Goal: Task Accomplishment & Management: Use online tool/utility

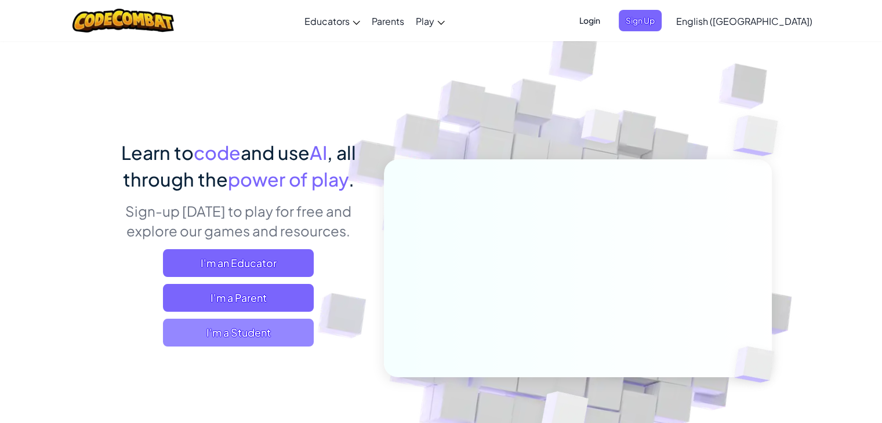
click at [270, 326] on span "I'm a Student" at bounding box center [238, 333] width 151 height 28
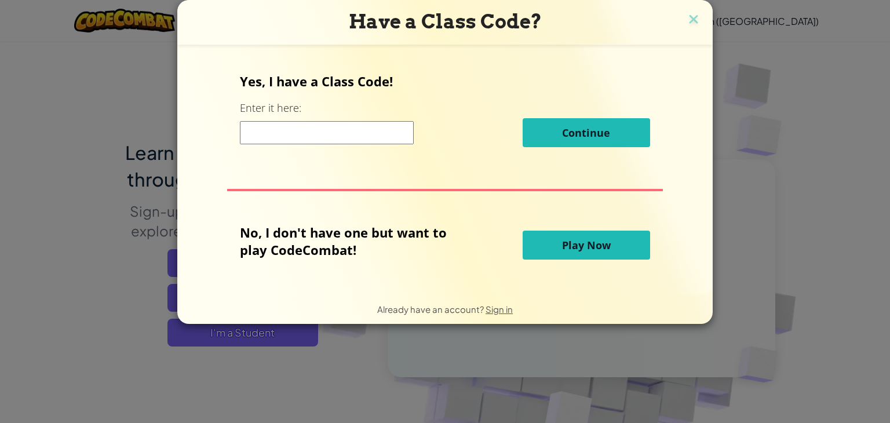
click at [592, 247] on span "Play Now" at bounding box center [586, 245] width 49 height 14
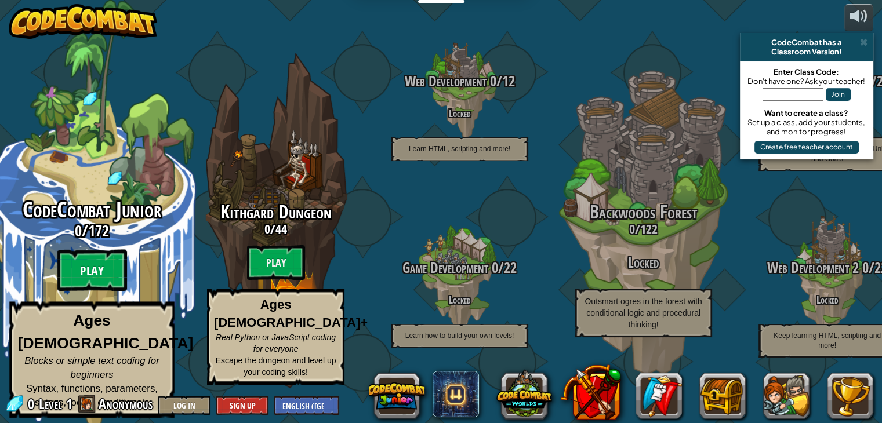
click at [101, 286] on btn "Play" at bounding box center [92, 271] width 70 height 42
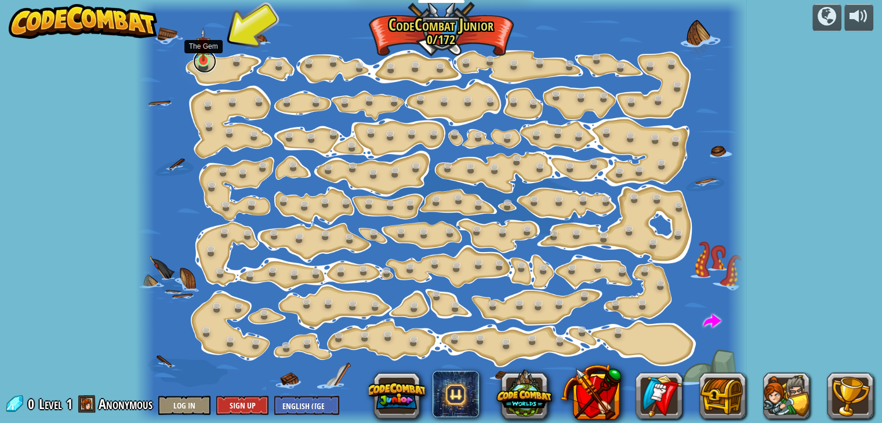
click at [208, 63] on link at bounding box center [204, 61] width 23 height 23
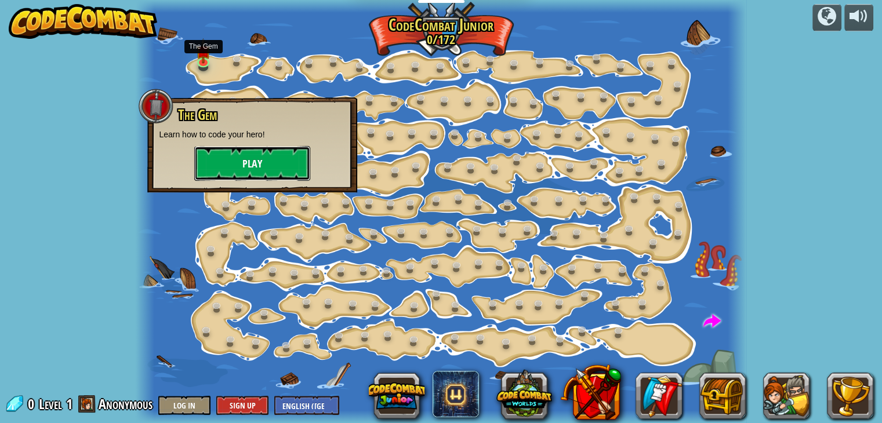
click at [253, 154] on button "Play" at bounding box center [252, 163] width 116 height 35
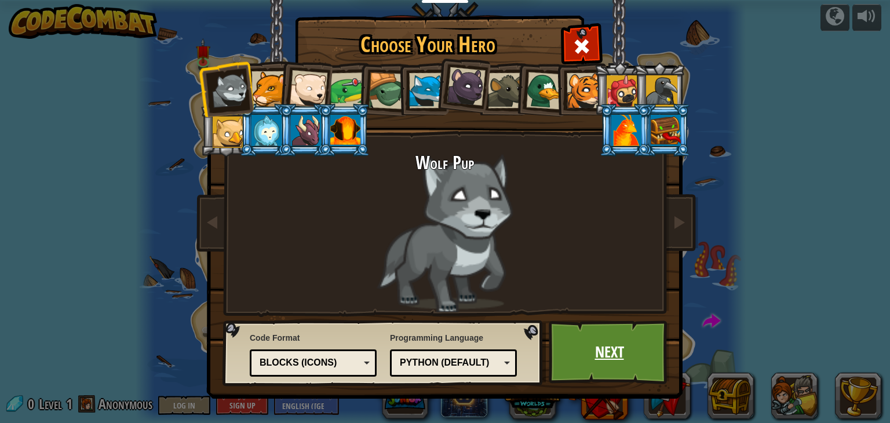
click at [601, 353] on link "Next" at bounding box center [609, 353] width 121 height 64
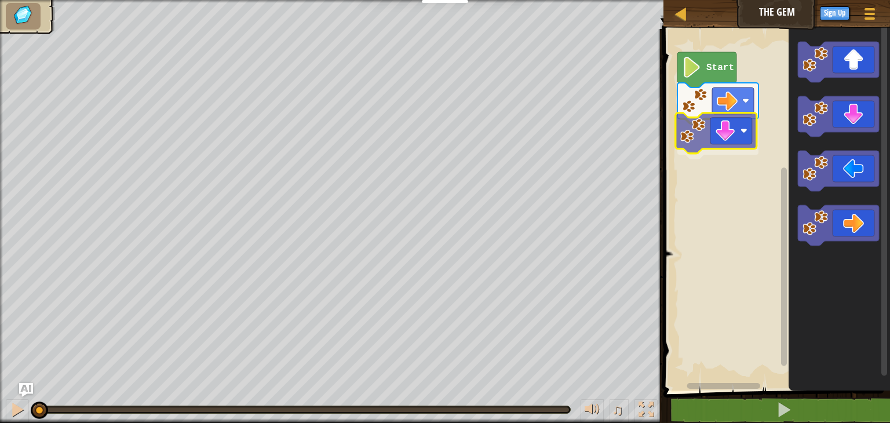
click at [739, 129] on div "Start" at bounding box center [775, 207] width 230 height 368
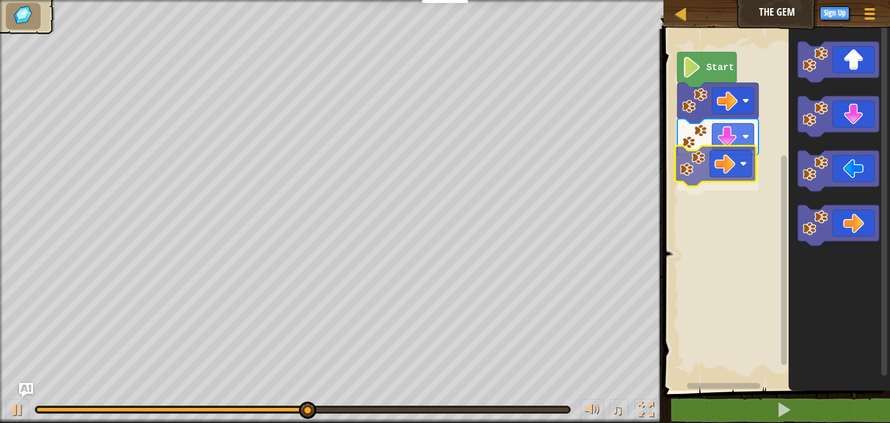
click at [732, 159] on div "Start" at bounding box center [775, 207] width 230 height 368
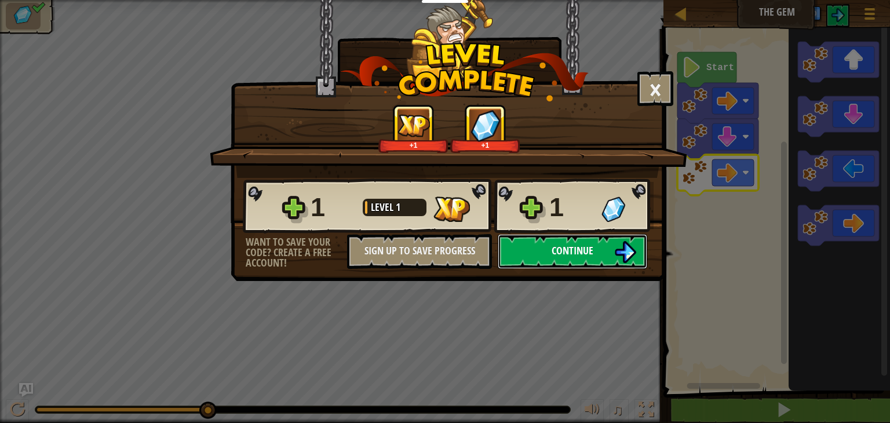
click at [539, 249] on button "Continue" at bounding box center [573, 251] width 150 height 35
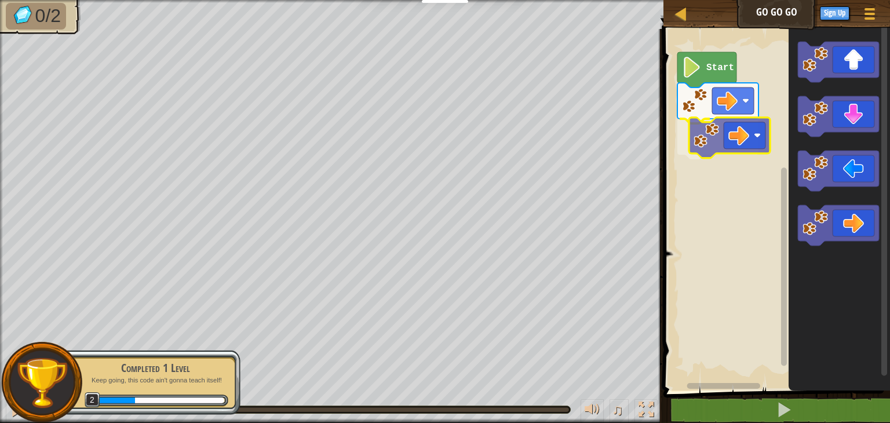
click at [714, 152] on div "Start" at bounding box center [775, 207] width 230 height 368
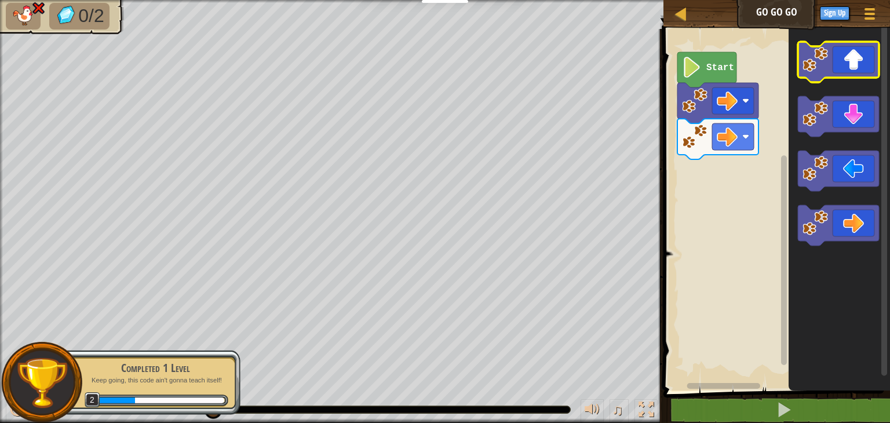
click at [856, 53] on icon "Blockly Workspace" at bounding box center [838, 62] width 81 height 41
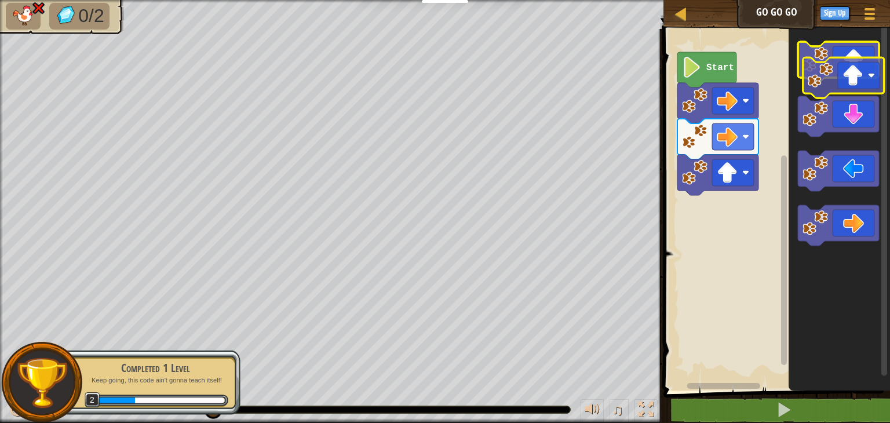
click at [860, 68] on icon "Blockly Workspace" at bounding box center [838, 62] width 81 height 41
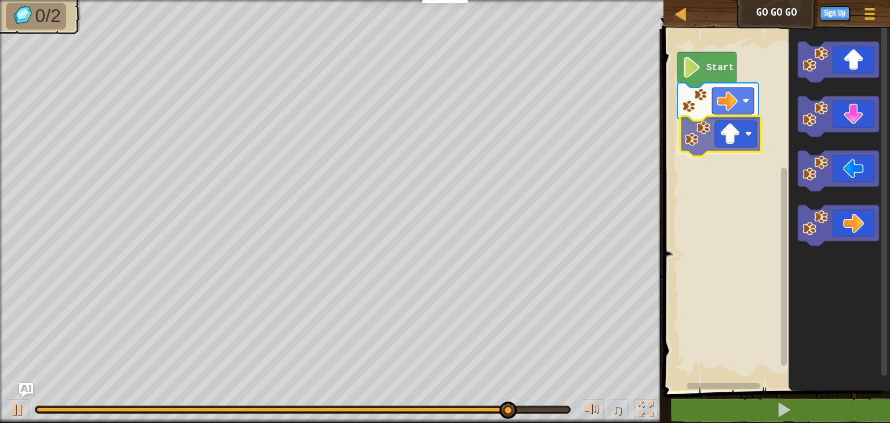
click at [726, 132] on div "Start" at bounding box center [775, 207] width 230 height 368
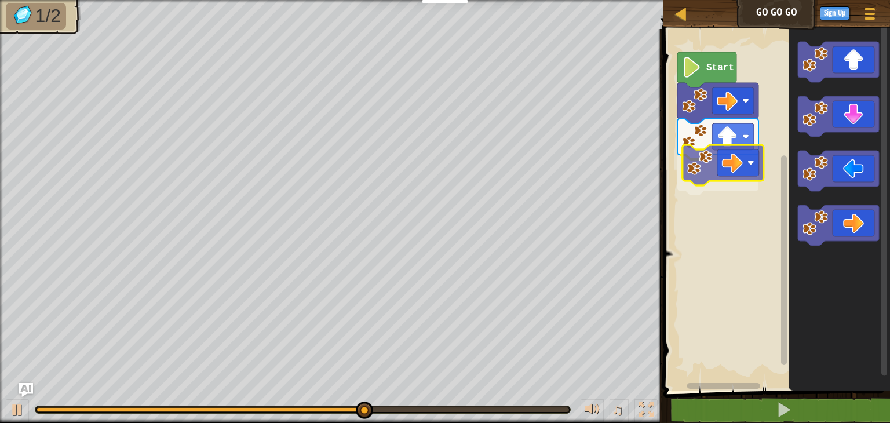
click at [726, 170] on div "Start" at bounding box center [775, 207] width 230 height 368
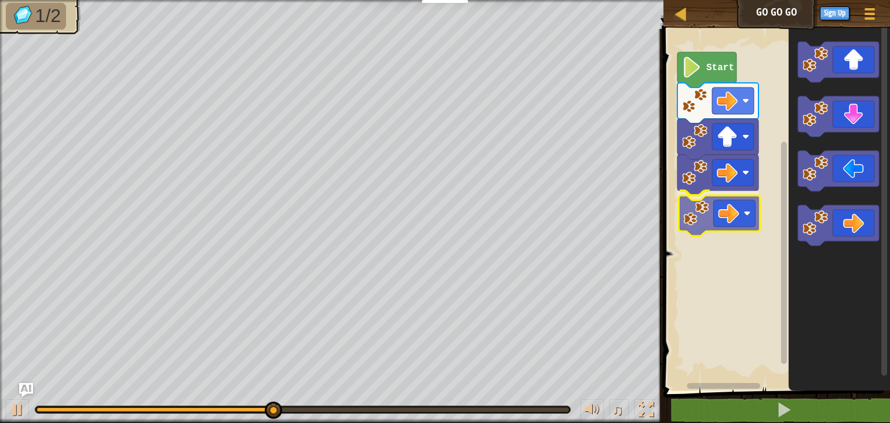
click at [703, 216] on div "Start" at bounding box center [775, 207] width 230 height 368
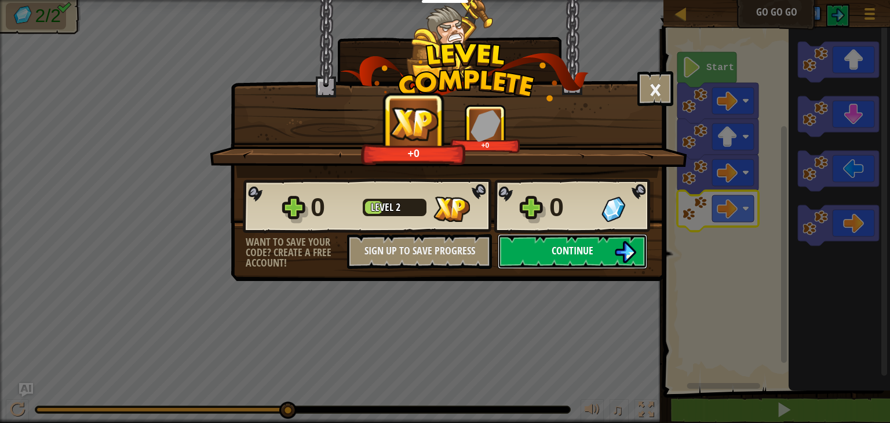
click at [582, 250] on span "Continue" at bounding box center [573, 250] width 42 height 14
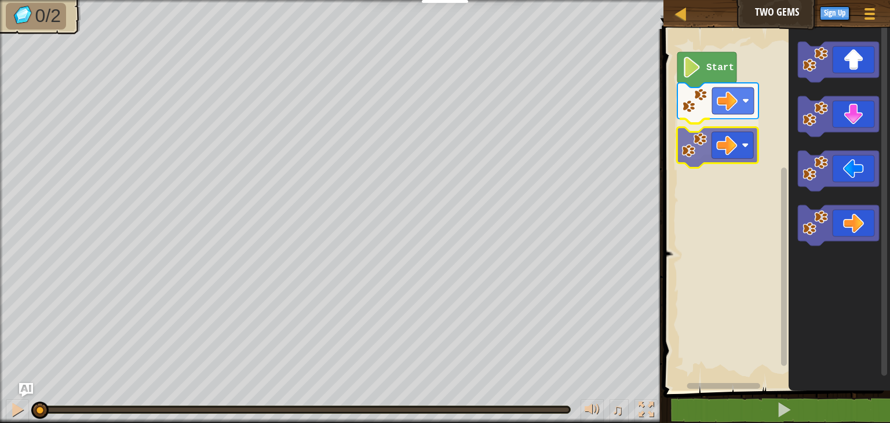
click at [714, 140] on div "Start" at bounding box center [775, 207] width 230 height 368
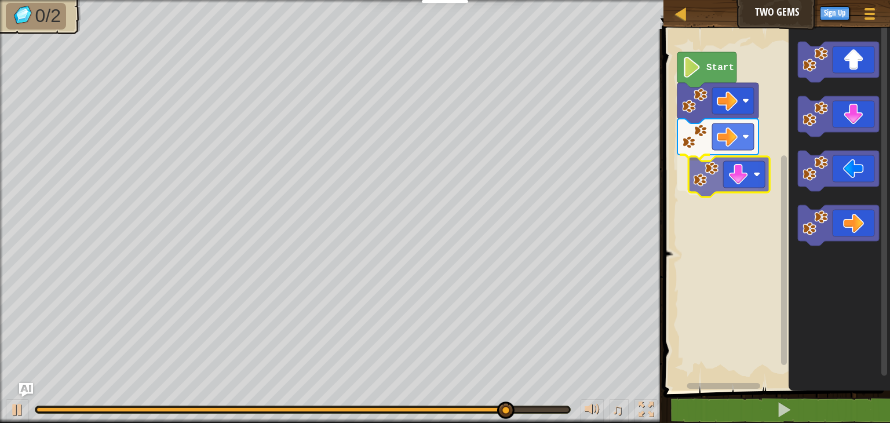
click at [742, 179] on div "Start" at bounding box center [775, 207] width 230 height 368
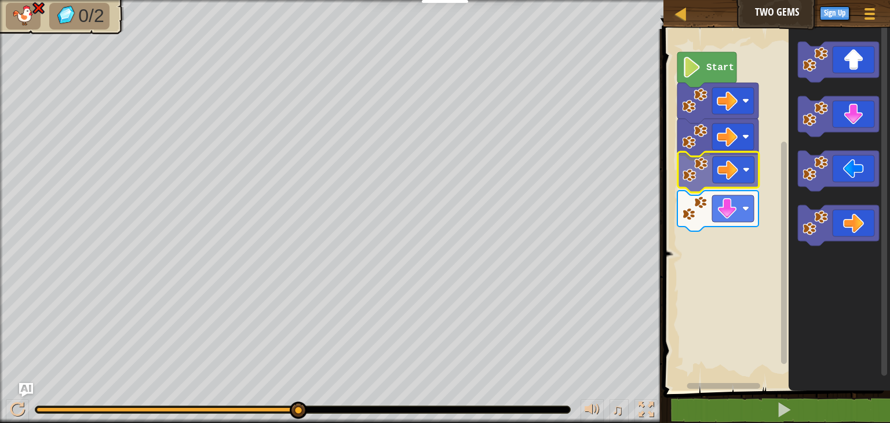
click at [733, 183] on div "Start" at bounding box center [775, 207] width 230 height 368
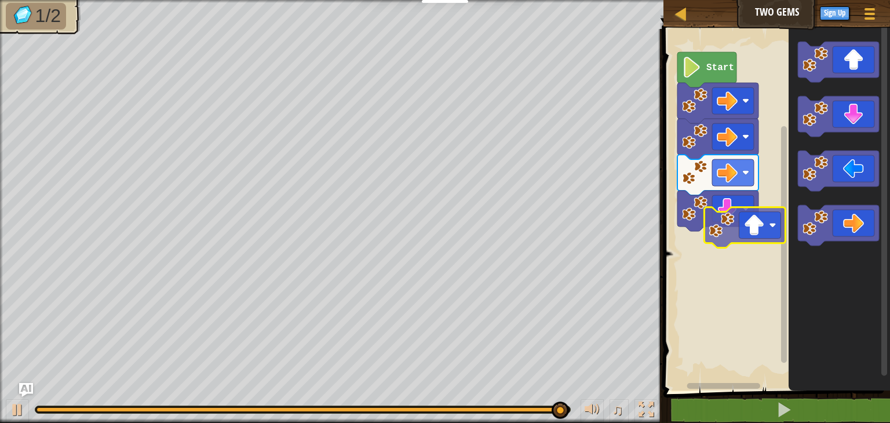
click at [762, 228] on div "Start" at bounding box center [775, 207] width 230 height 368
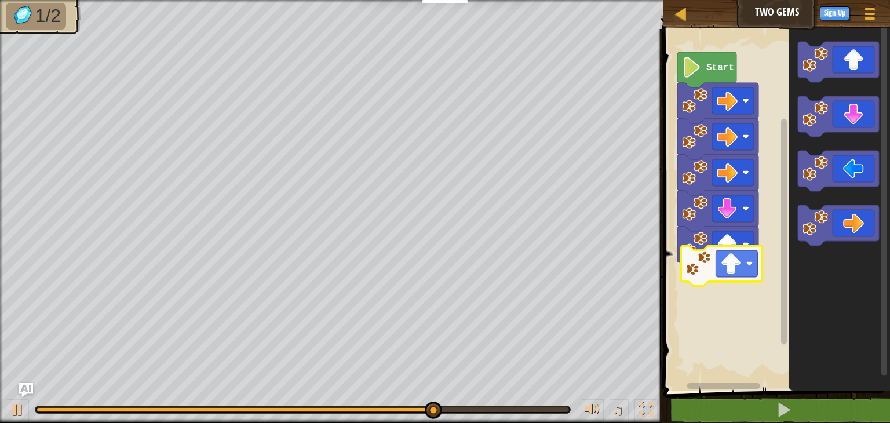
click at [746, 262] on div "Start" at bounding box center [775, 207] width 230 height 368
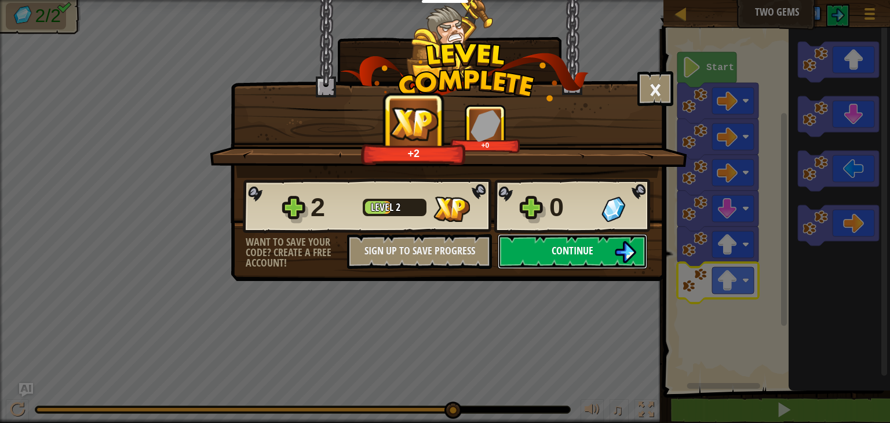
click at [557, 252] on span "Continue" at bounding box center [573, 250] width 42 height 14
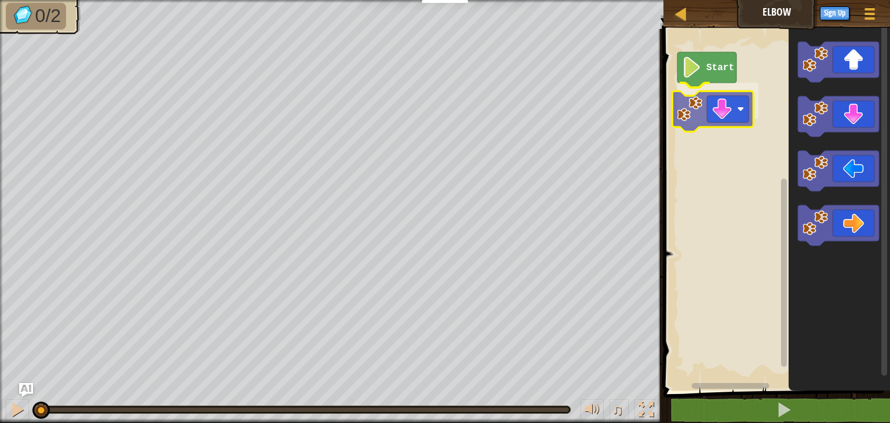
click at [717, 121] on div "Start" at bounding box center [775, 207] width 230 height 368
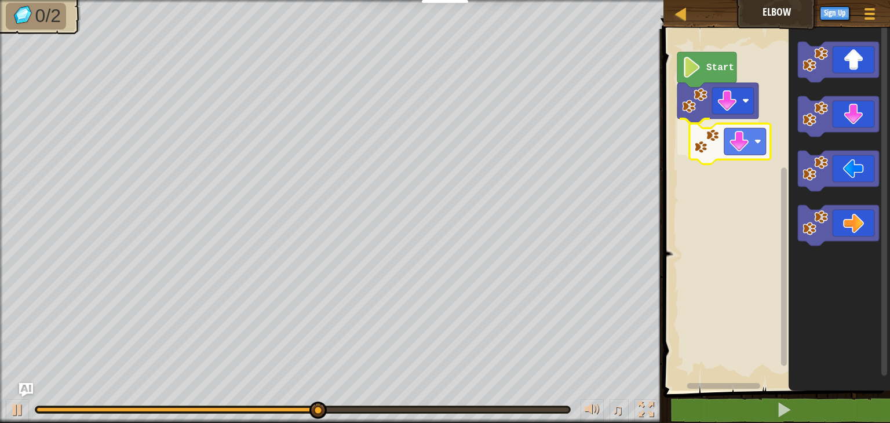
click at [741, 152] on div "Start" at bounding box center [775, 207] width 230 height 368
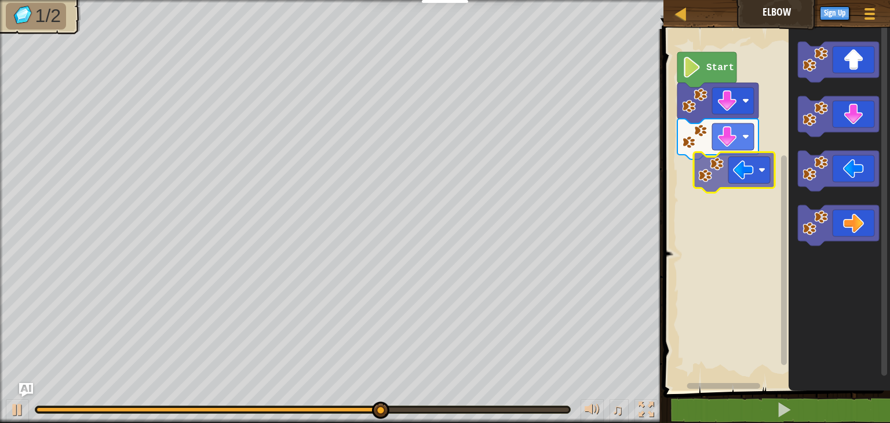
click at [726, 173] on div "Start" at bounding box center [775, 207] width 230 height 368
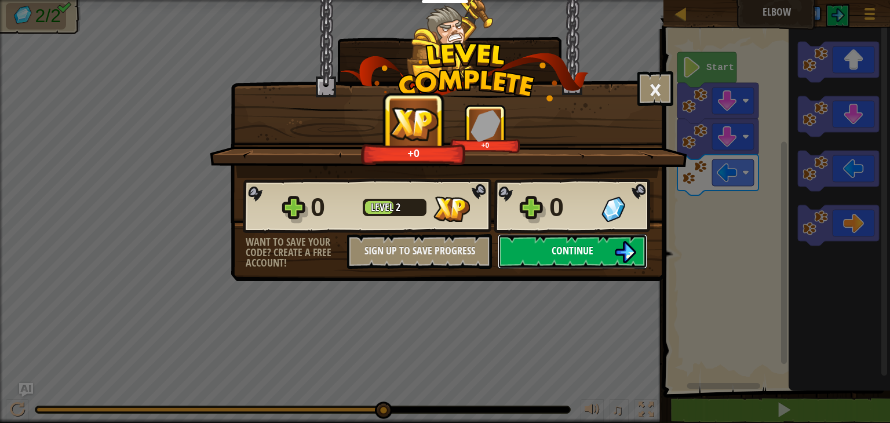
click at [523, 245] on button "Continue" at bounding box center [573, 251] width 150 height 35
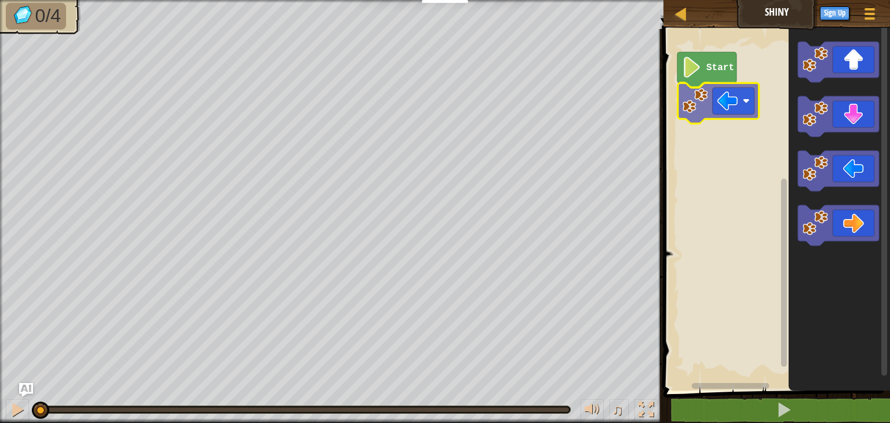
click at [726, 106] on div "Start" at bounding box center [775, 207] width 230 height 368
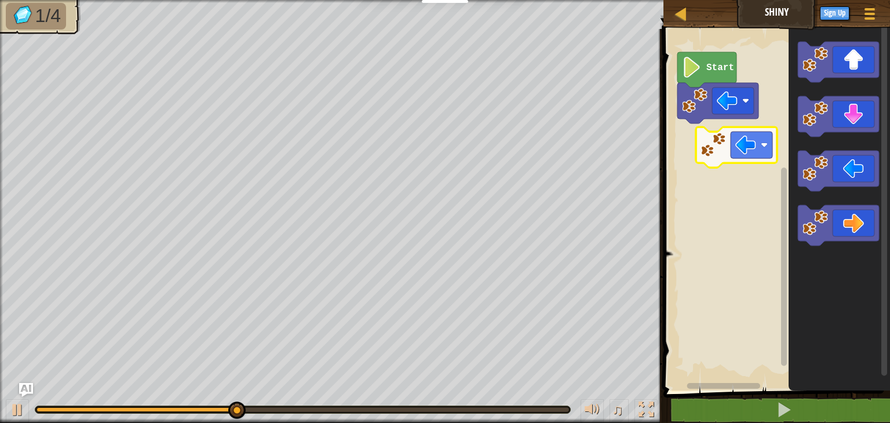
click at [706, 157] on div "Start" at bounding box center [775, 207] width 230 height 368
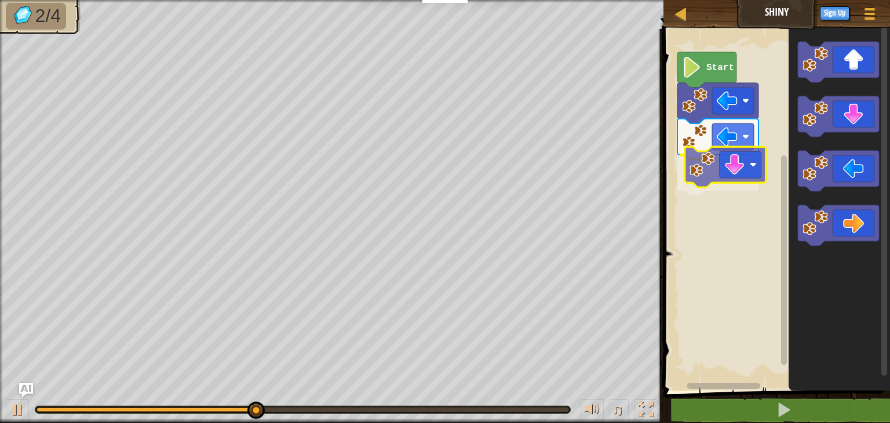
click at [741, 159] on div "Start" at bounding box center [775, 207] width 230 height 368
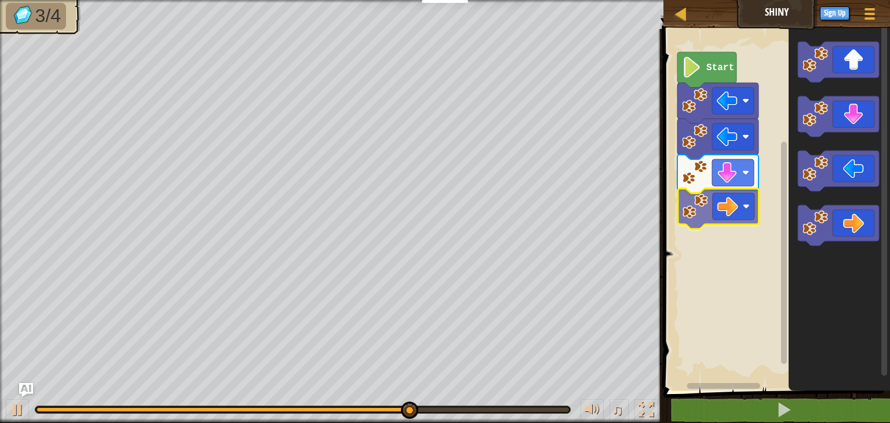
click at [753, 201] on div "Start" at bounding box center [775, 207] width 230 height 368
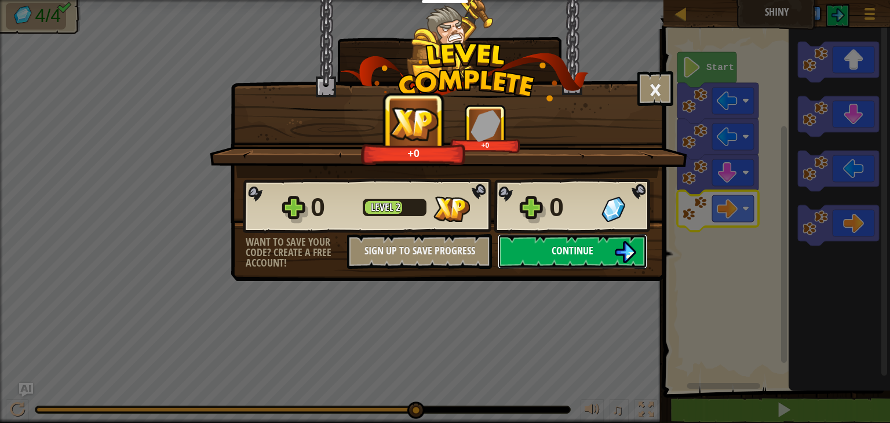
click at [562, 238] on button "Continue" at bounding box center [573, 251] width 150 height 35
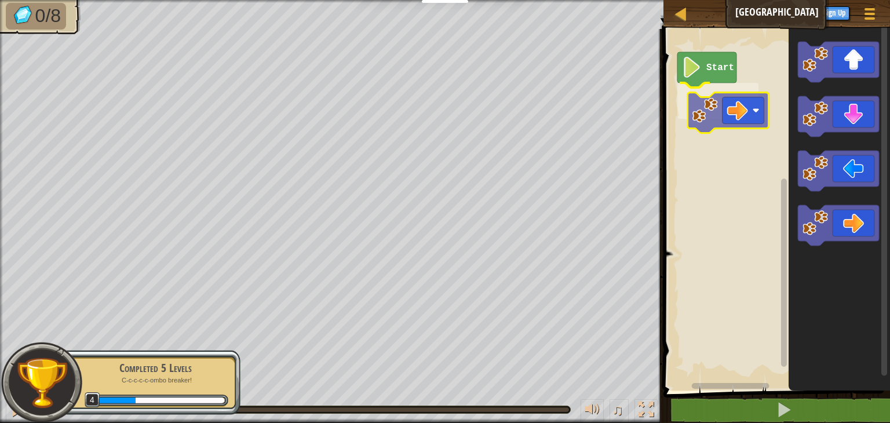
click at [730, 117] on div "Start" at bounding box center [775, 207] width 230 height 368
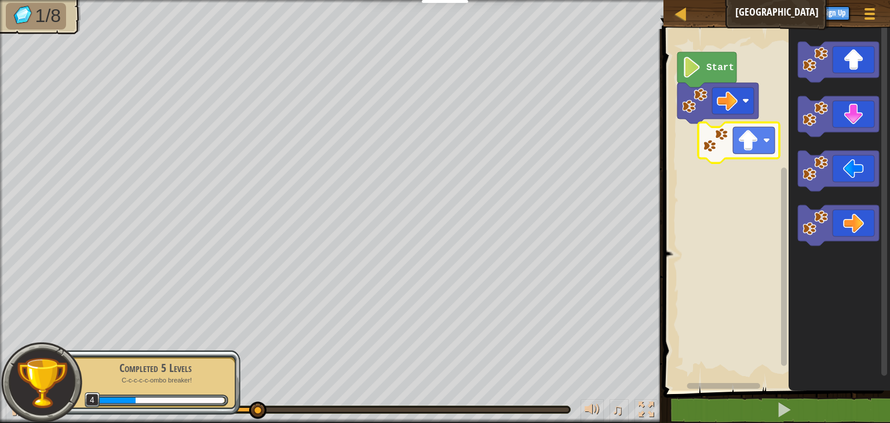
click at [707, 140] on div "Start" at bounding box center [775, 207] width 230 height 368
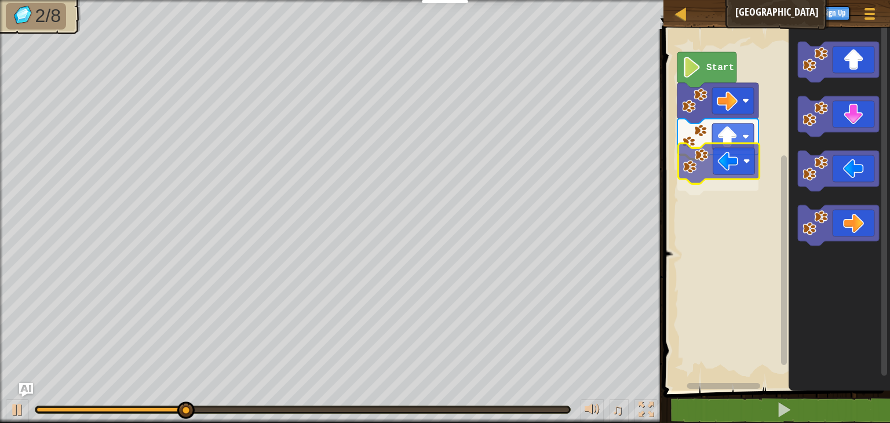
click at [701, 172] on div "Start" at bounding box center [775, 207] width 230 height 368
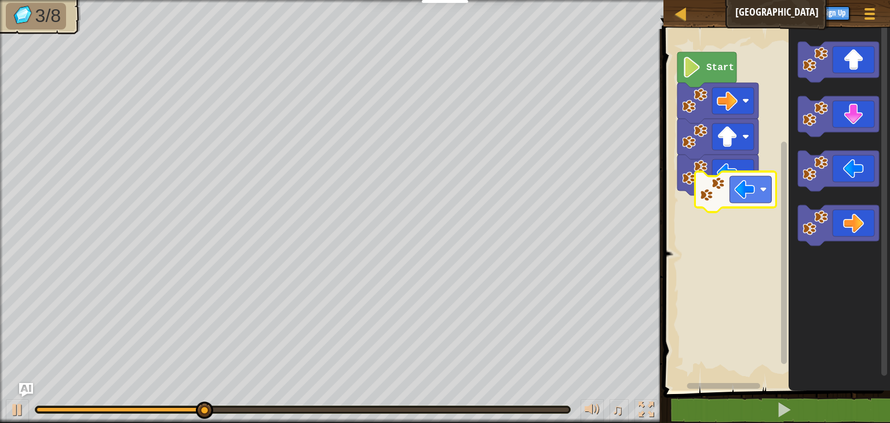
click at [698, 194] on div "Start" at bounding box center [775, 207] width 230 height 368
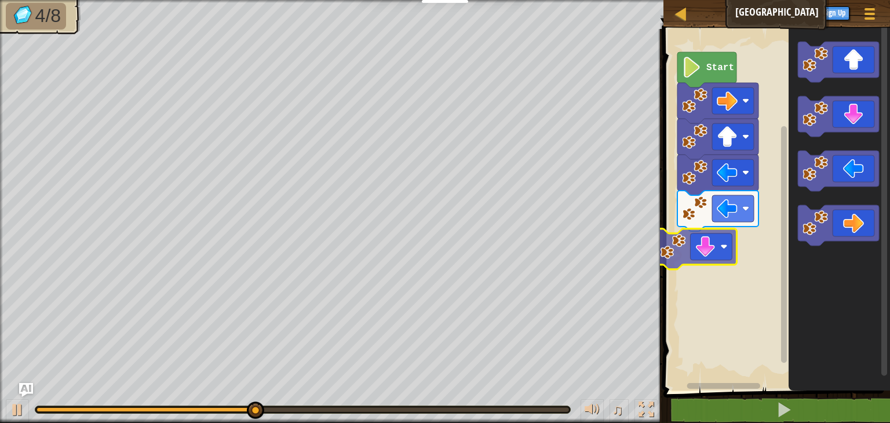
click at [728, 252] on div "Start" at bounding box center [775, 207] width 230 height 368
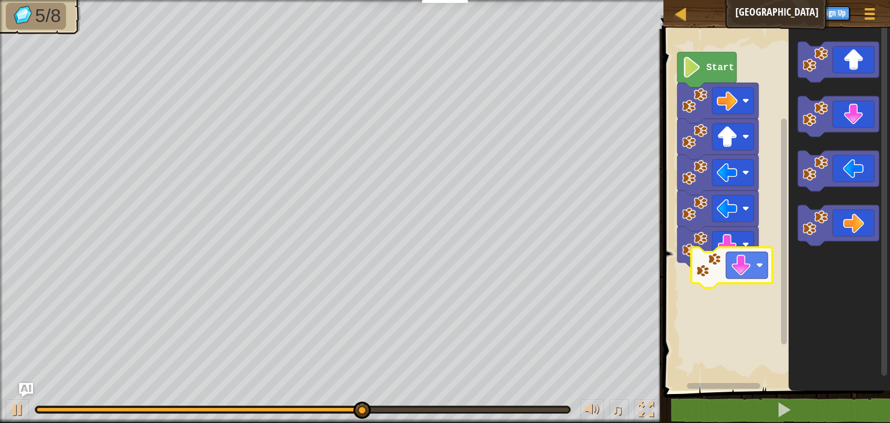
click at [737, 270] on div "Start" at bounding box center [775, 207] width 230 height 368
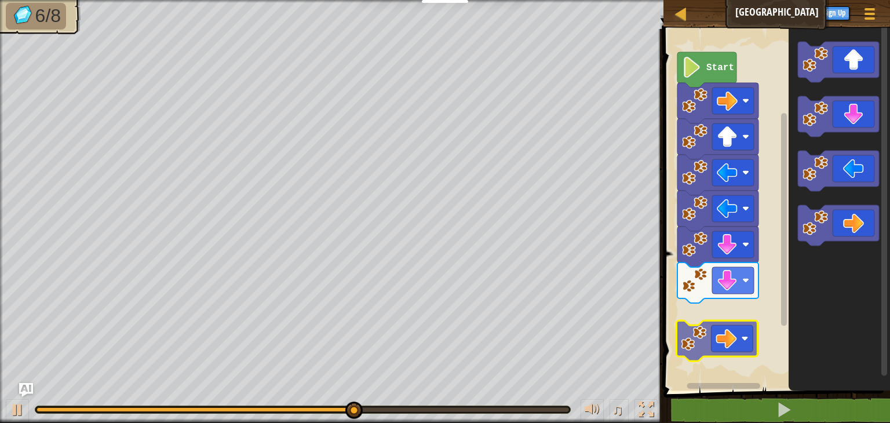
click at [728, 326] on div "Start" at bounding box center [775, 207] width 230 height 368
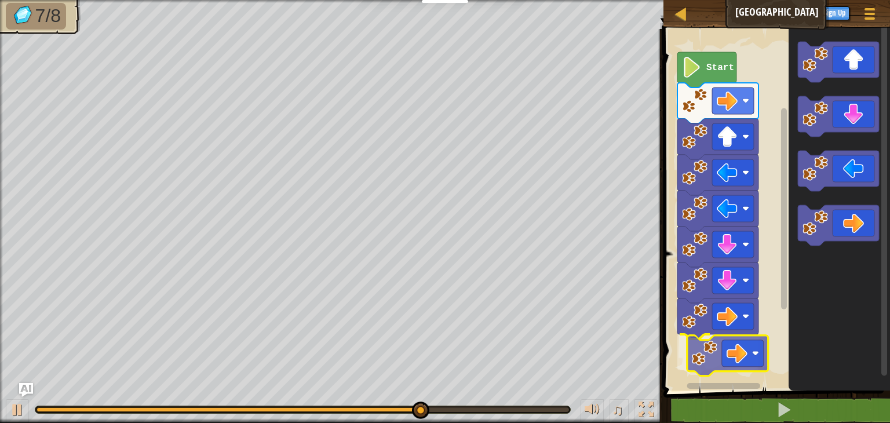
click at [766, 365] on div "Start" at bounding box center [775, 207] width 230 height 368
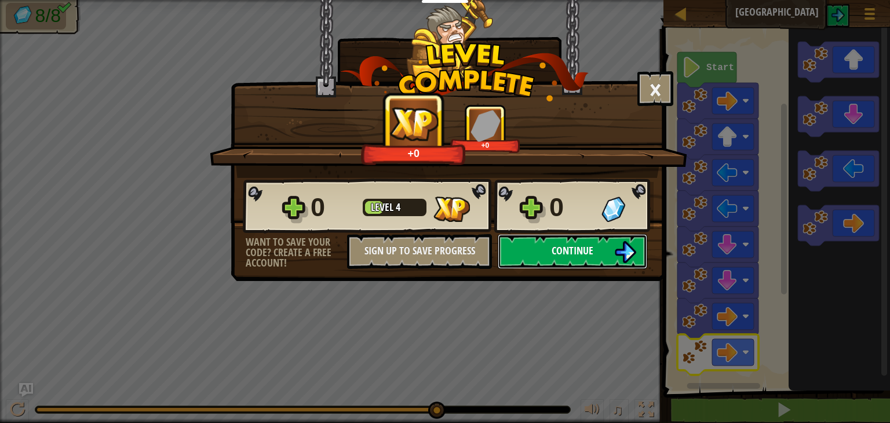
click at [566, 252] on span "Continue" at bounding box center [573, 250] width 42 height 14
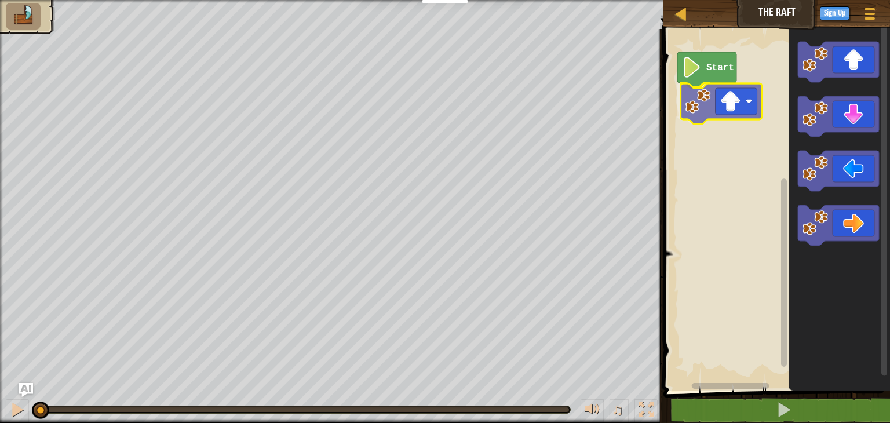
click at [733, 86] on div "Start" at bounding box center [775, 207] width 230 height 368
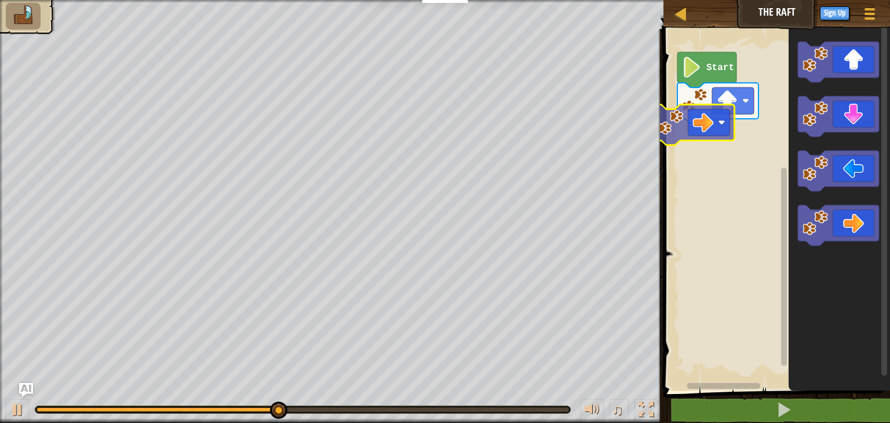
click at [740, 121] on div "Start" at bounding box center [775, 207] width 230 height 368
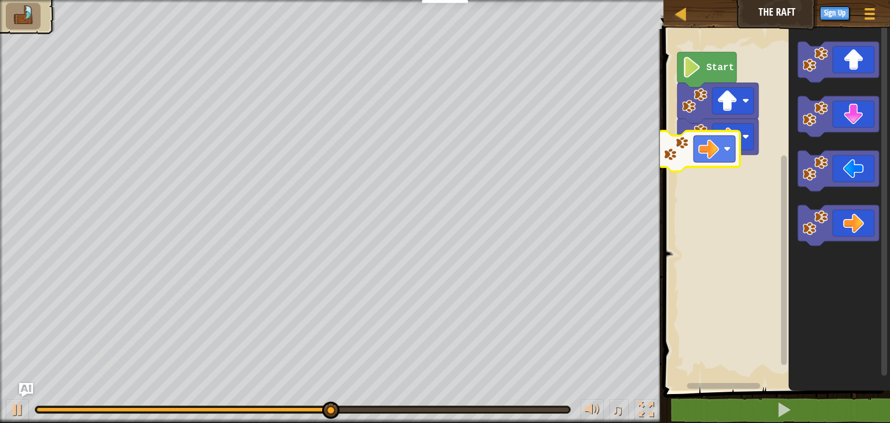
click at [737, 177] on div "Start" at bounding box center [775, 207] width 230 height 368
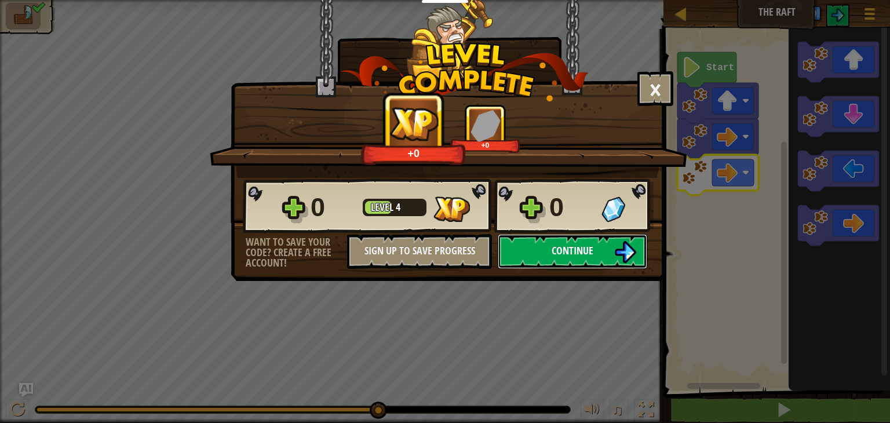
click at [524, 247] on button "Continue" at bounding box center [573, 251] width 150 height 35
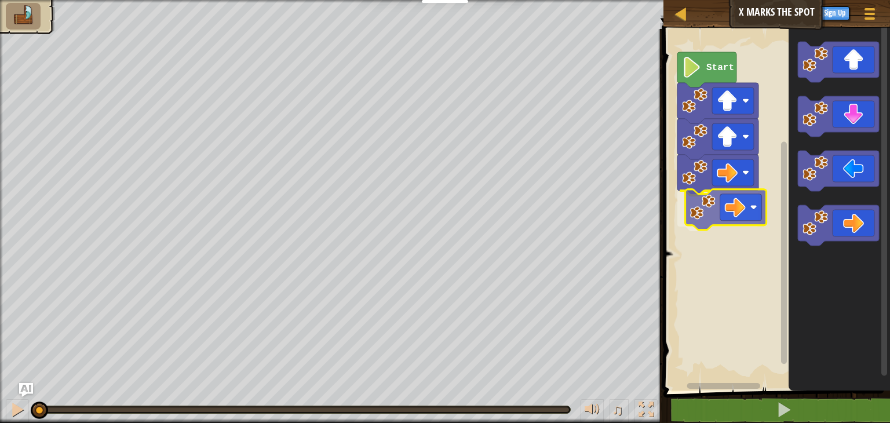
click at [718, 209] on div "Start" at bounding box center [775, 207] width 230 height 368
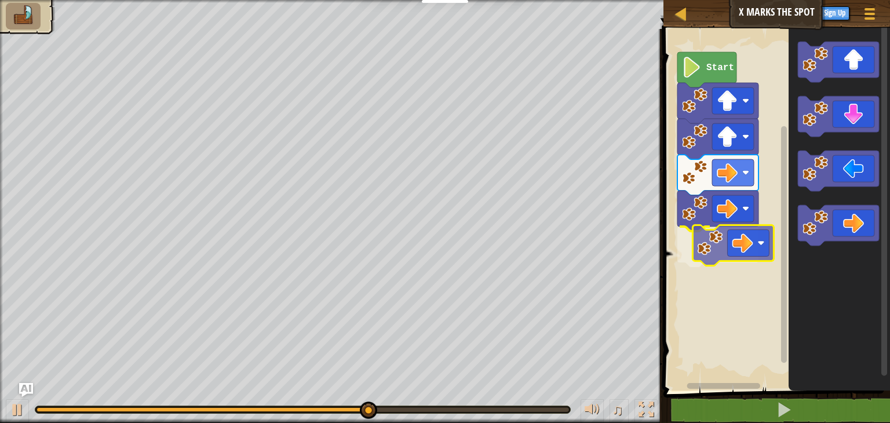
click at [740, 243] on div "Start" at bounding box center [775, 207] width 230 height 368
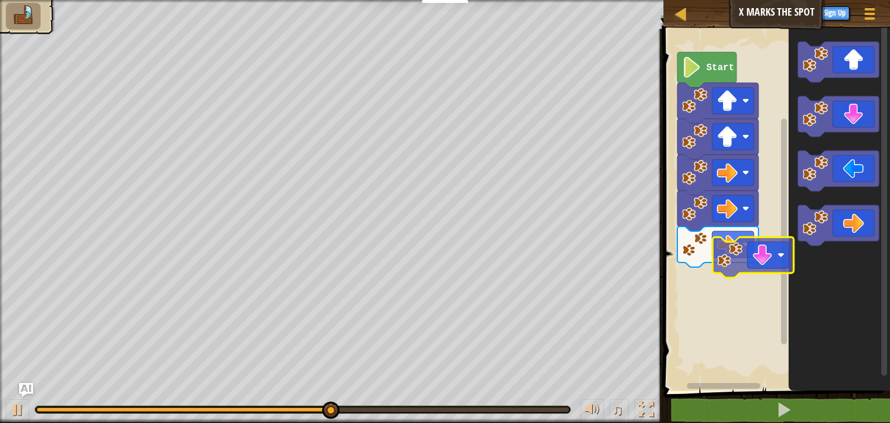
click at [746, 286] on div "Start" at bounding box center [775, 207] width 230 height 368
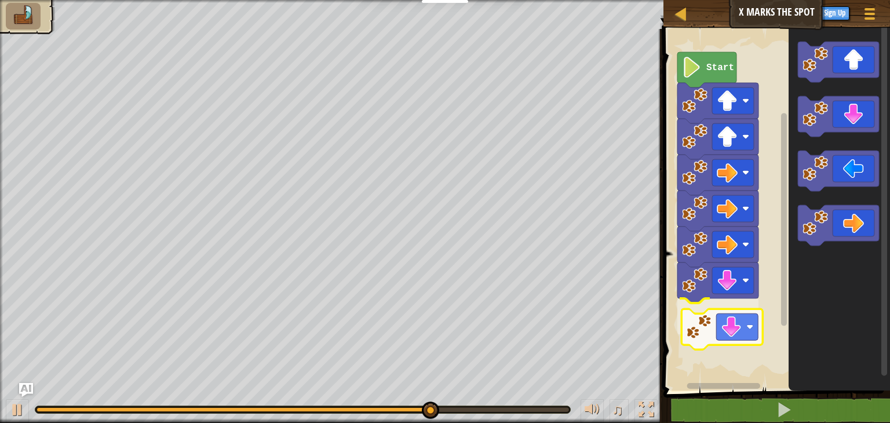
click at [735, 329] on div "Start" at bounding box center [775, 207] width 230 height 368
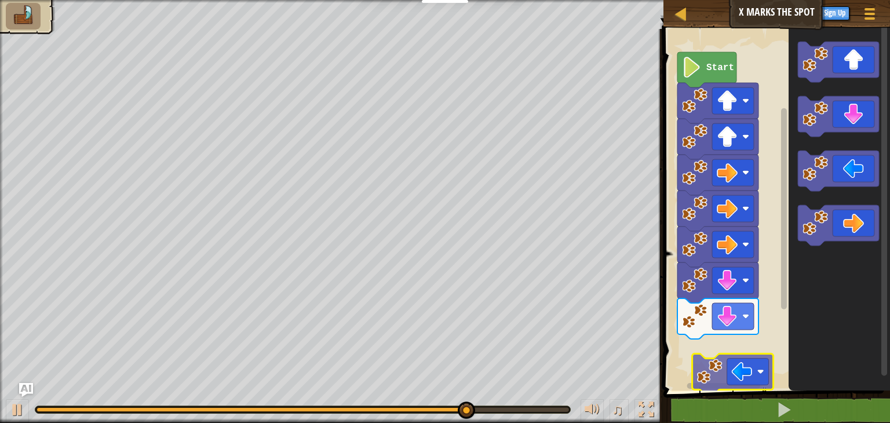
click at [728, 379] on div "Start" at bounding box center [775, 207] width 230 height 368
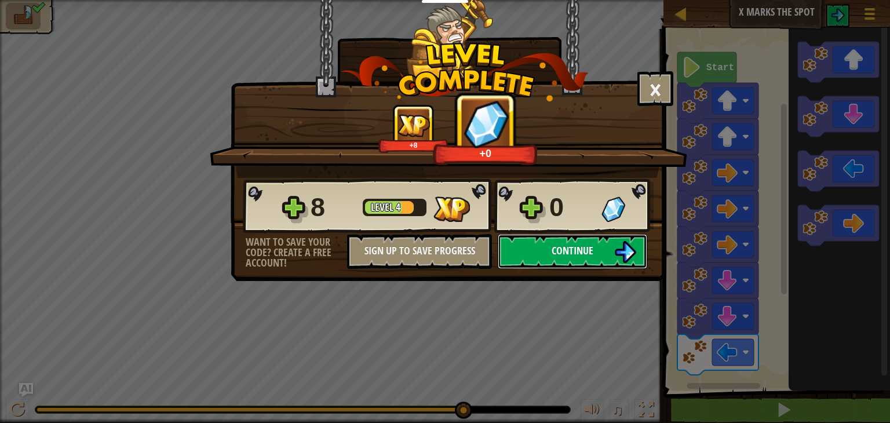
click at [602, 259] on button "Continue" at bounding box center [573, 251] width 150 height 35
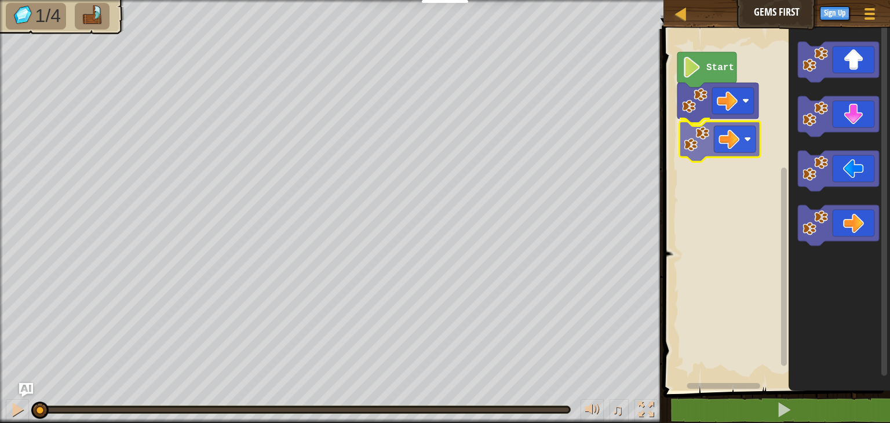
click at [712, 151] on div "Start" at bounding box center [775, 207] width 230 height 368
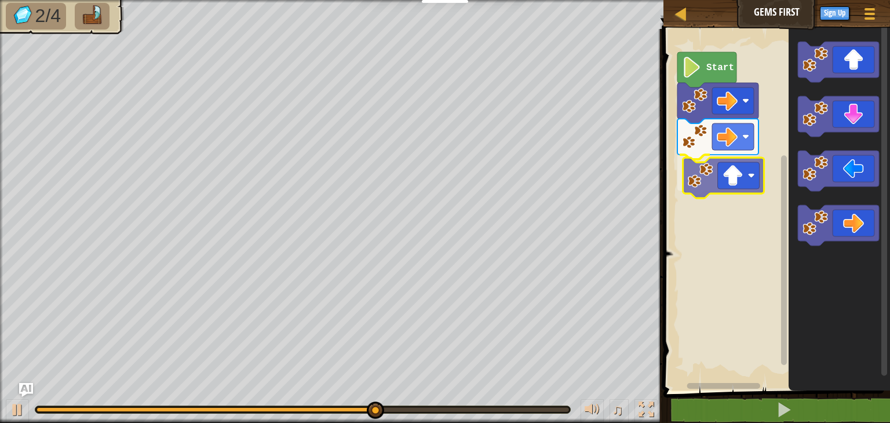
click at [758, 179] on div "Start" at bounding box center [775, 207] width 230 height 368
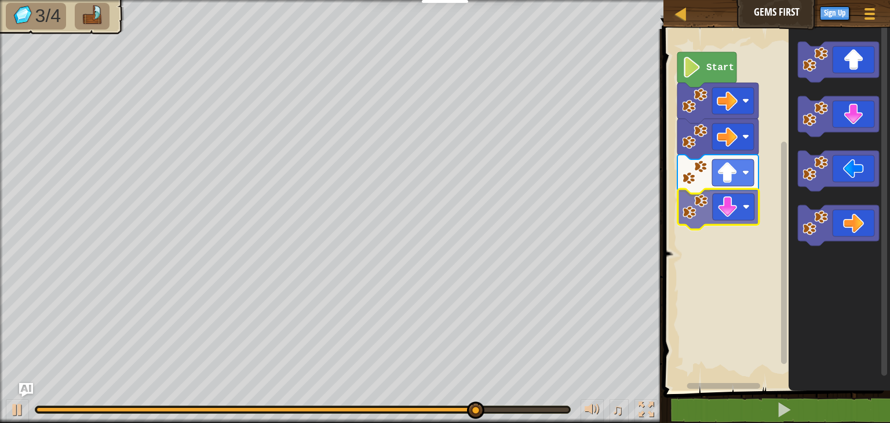
click at [730, 226] on div "Start" at bounding box center [775, 207] width 230 height 368
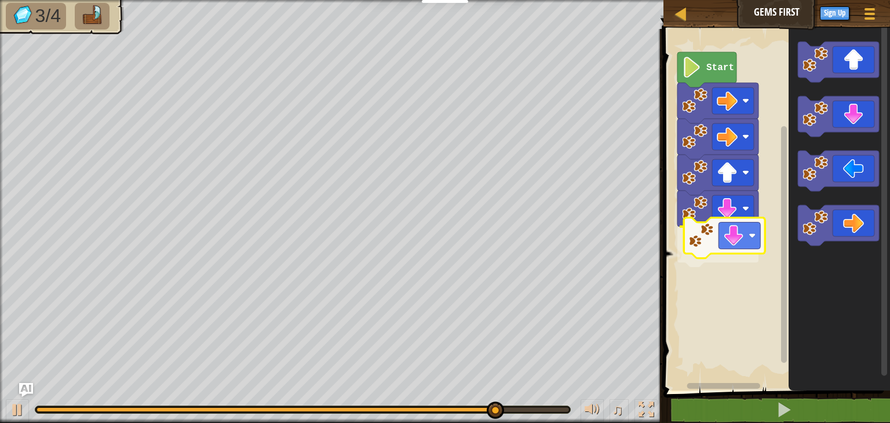
click at [738, 244] on div "Start" at bounding box center [775, 207] width 230 height 368
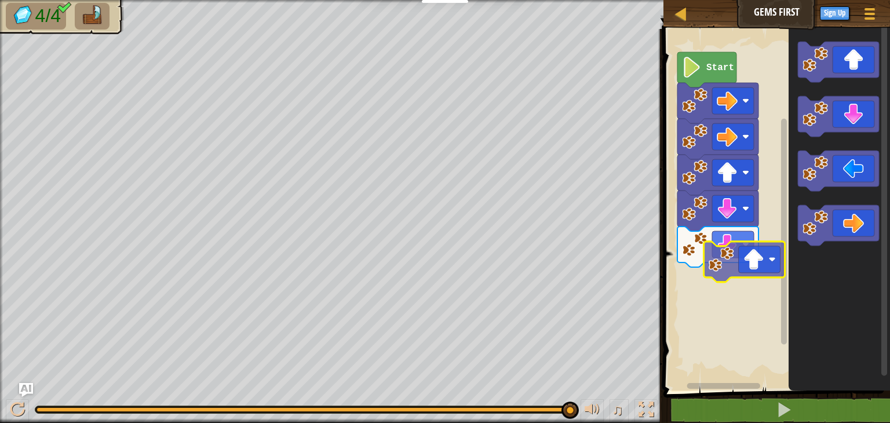
click at [757, 274] on div "Start" at bounding box center [775, 207] width 230 height 368
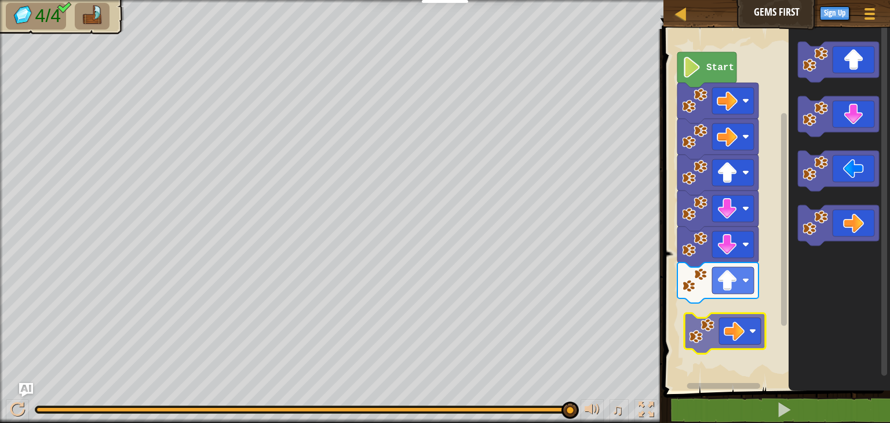
click at [736, 330] on div "Start" at bounding box center [775, 207] width 230 height 368
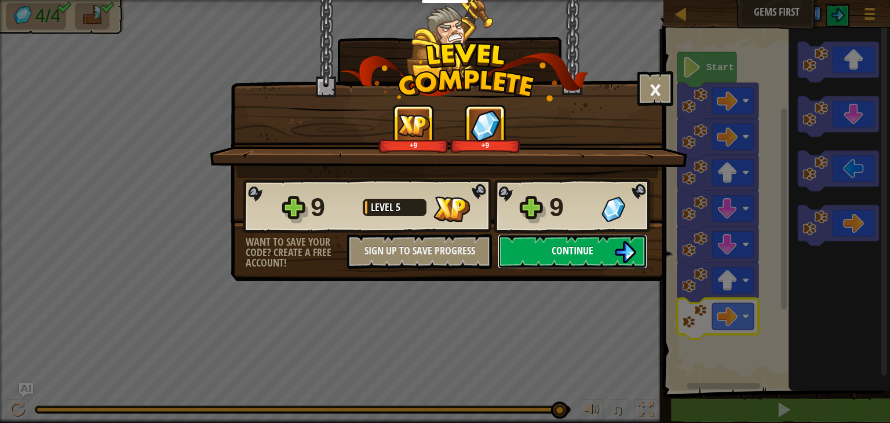
click at [558, 250] on span "Continue" at bounding box center [573, 250] width 42 height 14
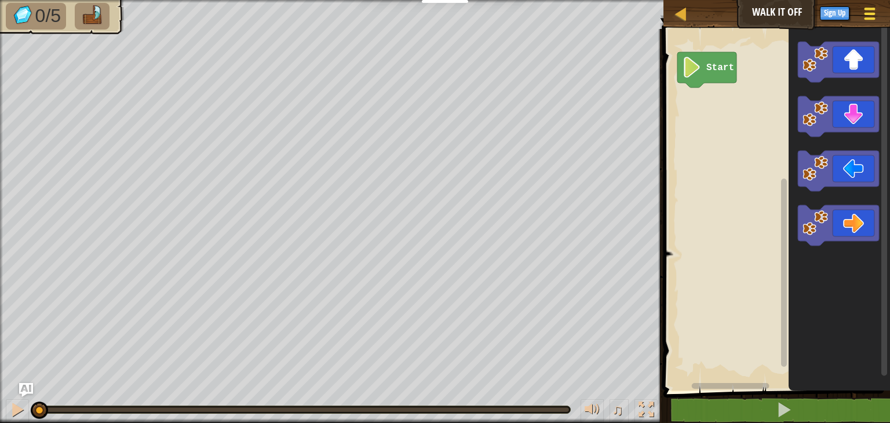
click at [866, 14] on span at bounding box center [870, 14] width 11 height 2
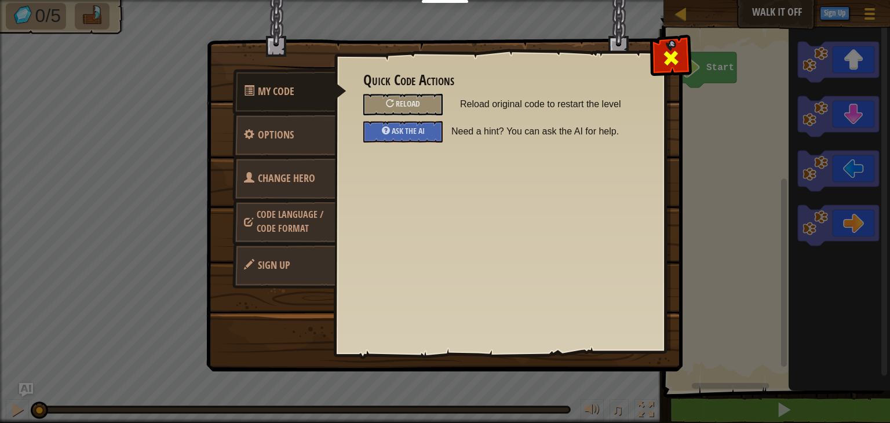
click at [675, 59] on span at bounding box center [671, 58] width 19 height 19
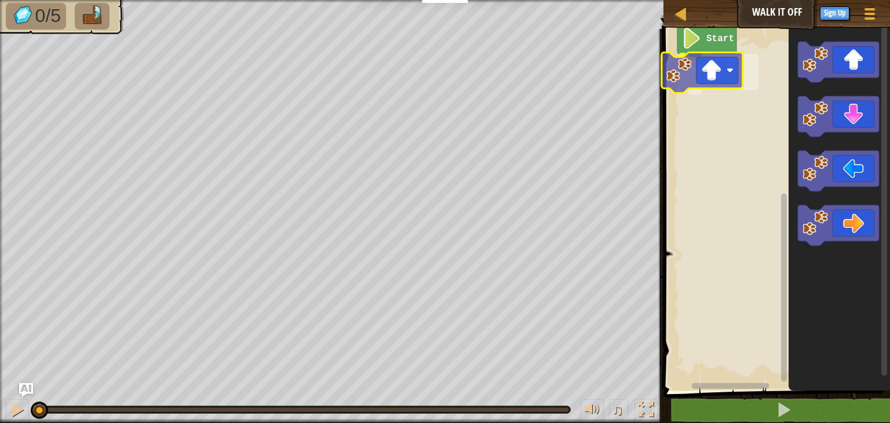
click at [706, 79] on div "Start" at bounding box center [775, 207] width 230 height 368
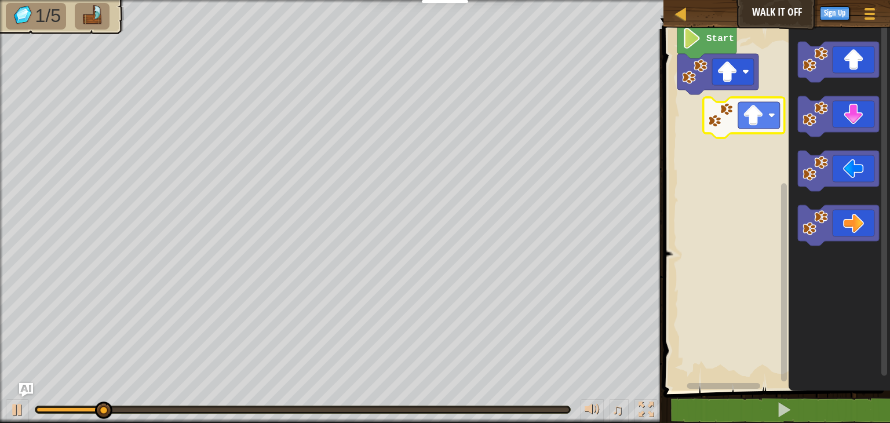
click at [696, 115] on div "Start" at bounding box center [775, 207] width 230 height 368
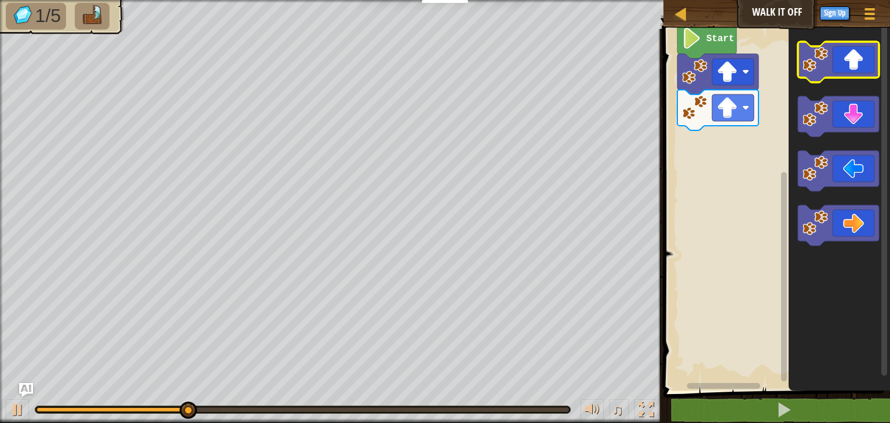
click at [845, 71] on icon "Blockly Workspace" at bounding box center [839, 207] width 101 height 368
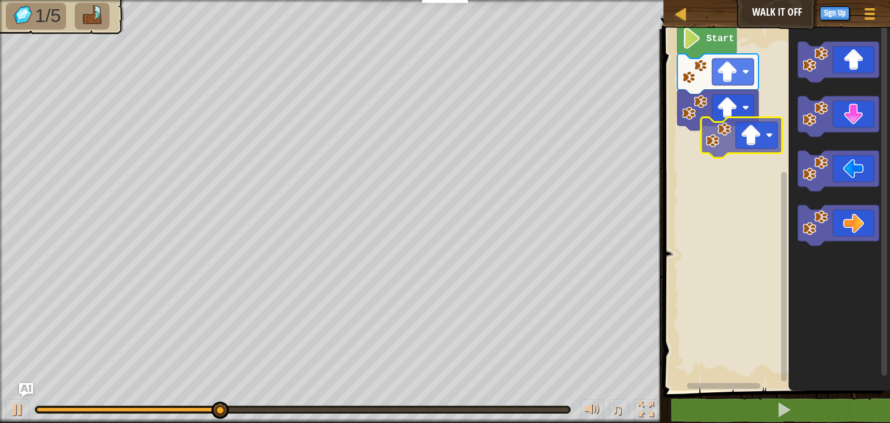
click at [726, 161] on div "Start" at bounding box center [775, 207] width 230 height 368
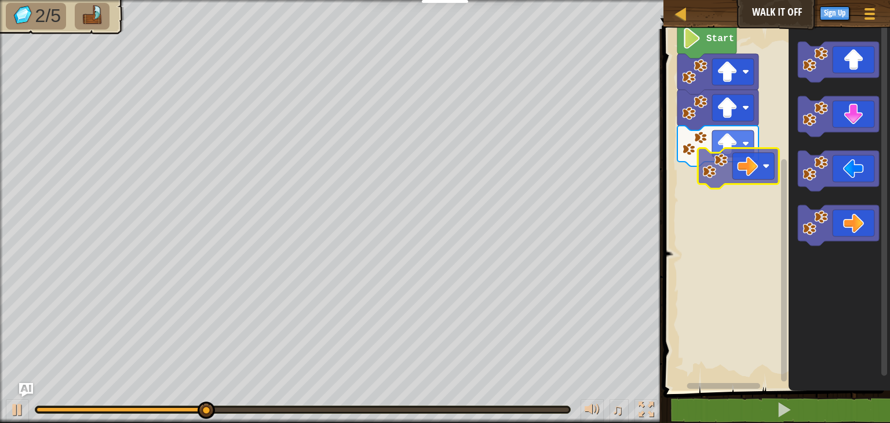
click at [742, 170] on div "Start" at bounding box center [775, 207] width 230 height 368
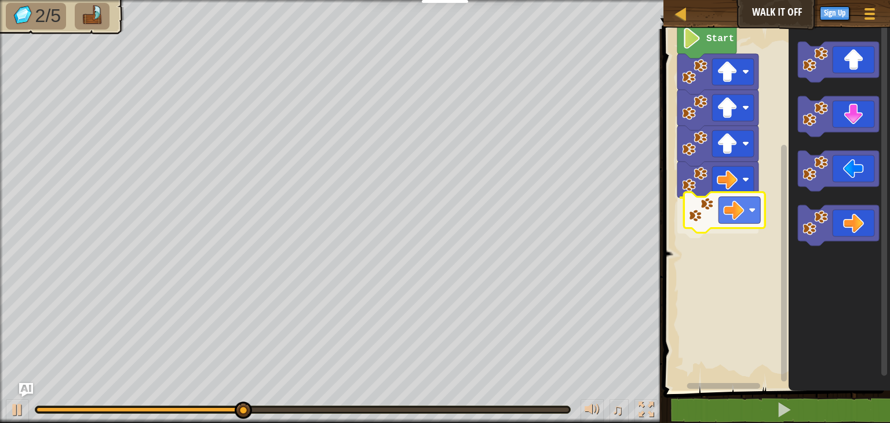
click at [740, 223] on div "Start" at bounding box center [775, 207] width 230 height 368
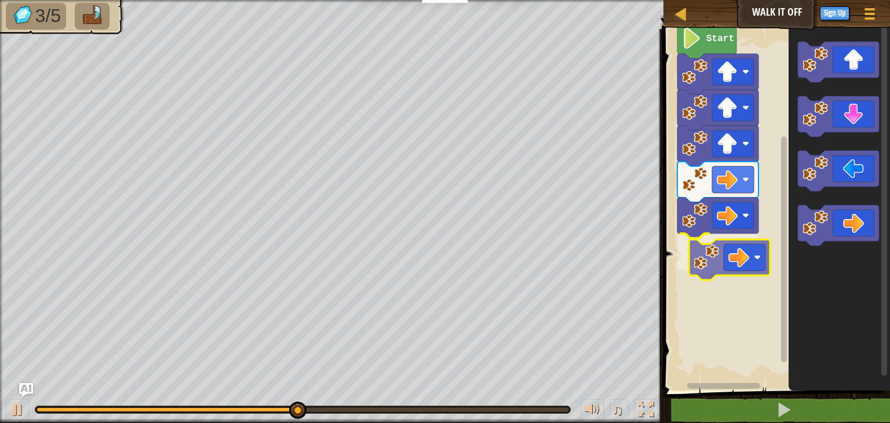
click at [750, 253] on div "Start" at bounding box center [775, 207] width 230 height 368
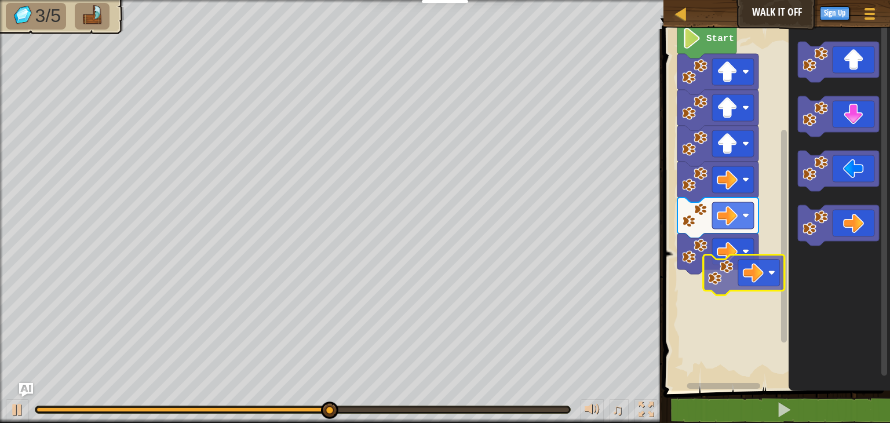
click at [772, 274] on div "Start" at bounding box center [775, 207] width 230 height 368
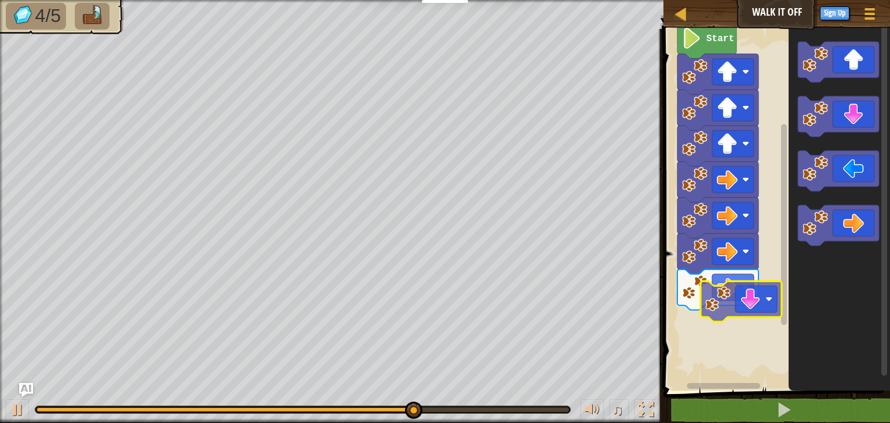
click at [754, 301] on div "Start" at bounding box center [775, 207] width 230 height 368
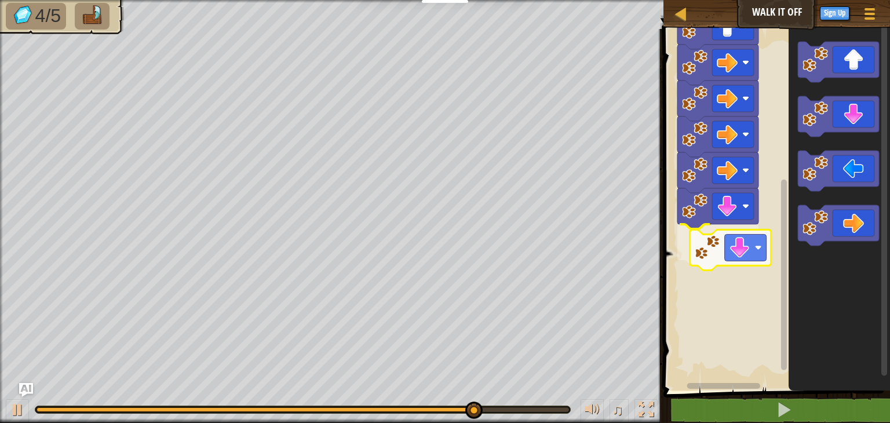
click at [746, 246] on div "Start" at bounding box center [775, 207] width 230 height 368
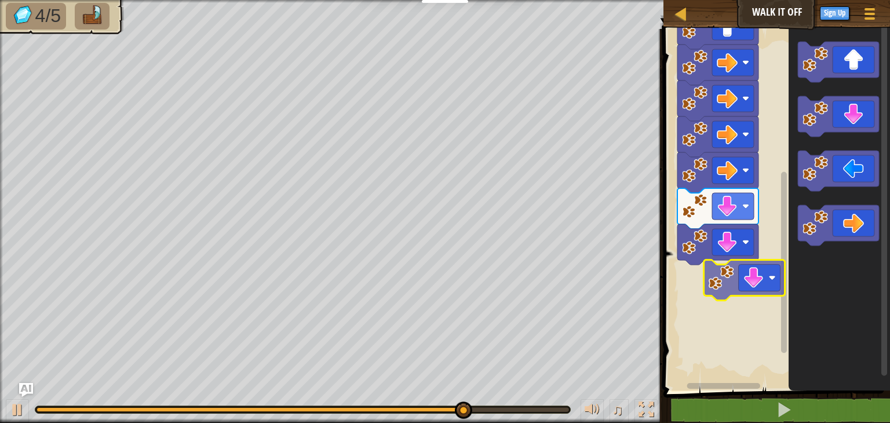
click at [763, 269] on div "Start" at bounding box center [775, 207] width 230 height 368
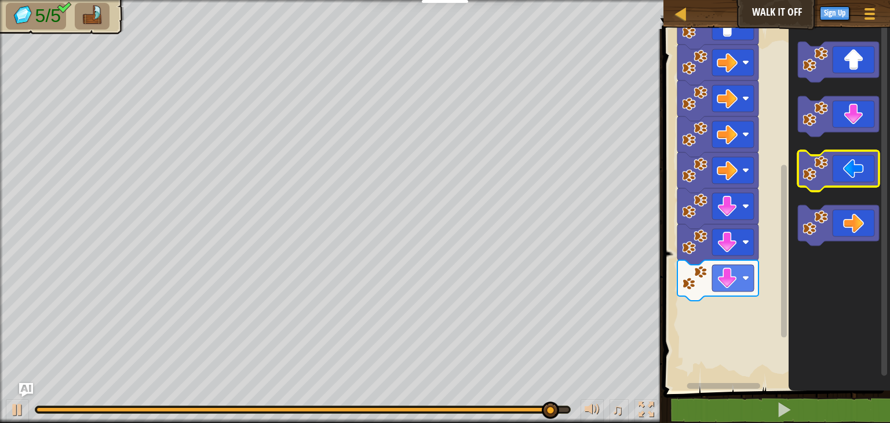
click at [842, 162] on icon "Blockly Workspace" at bounding box center [838, 171] width 81 height 41
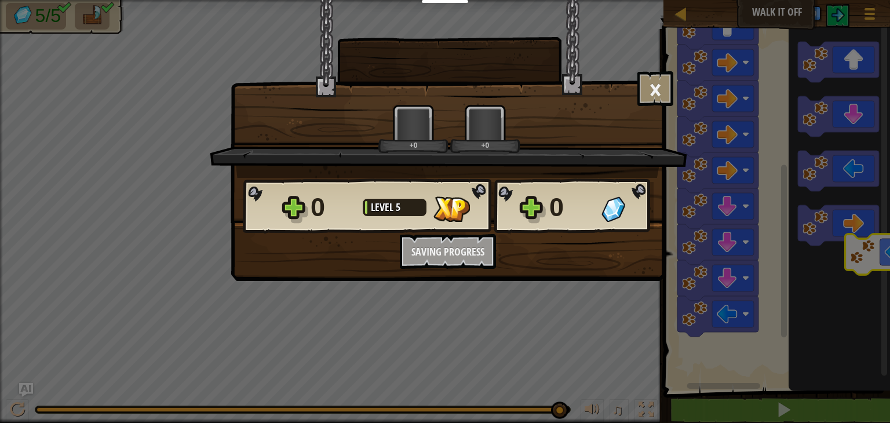
click at [881, 1] on body "Educators Create Free Account School & District Solutions Teacher Toolkit Previ…" at bounding box center [445, 0] width 890 height 1
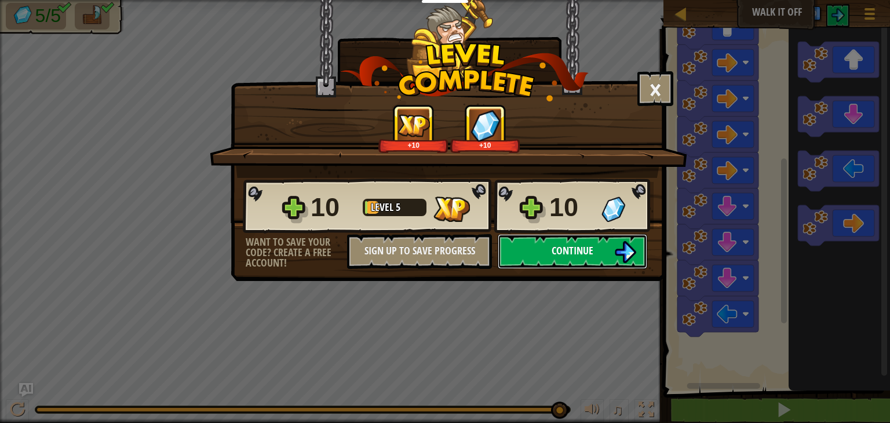
click at [608, 248] on button "Continue" at bounding box center [573, 251] width 150 height 35
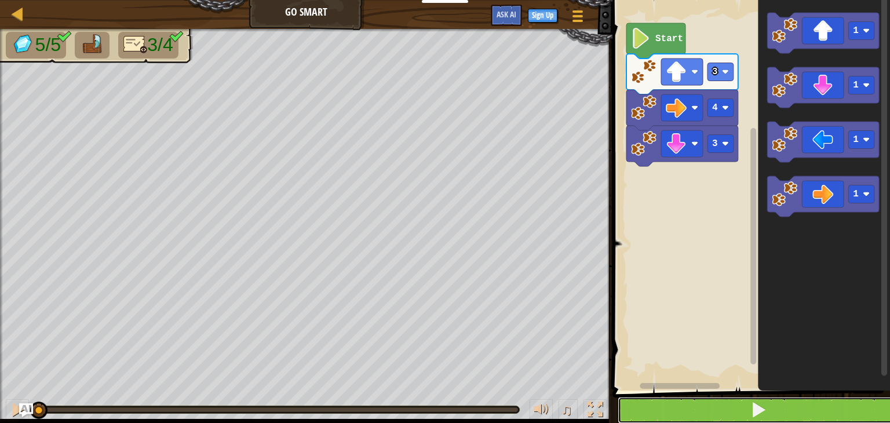
click at [703, 403] on button at bounding box center [758, 410] width 281 height 27
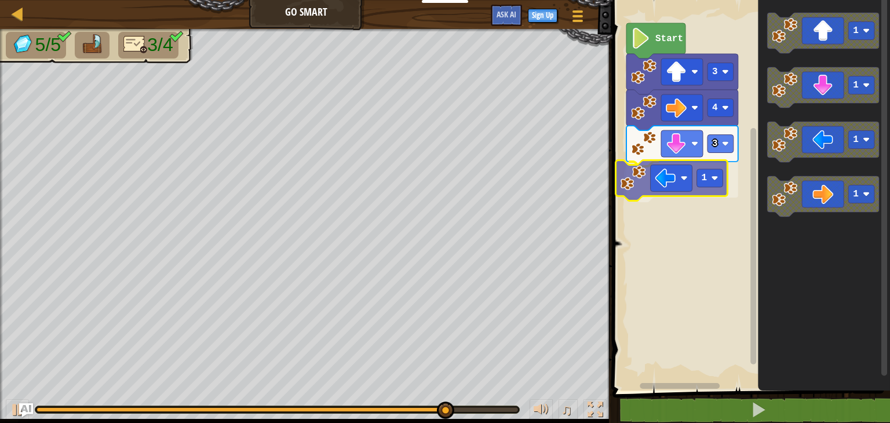
click at [657, 186] on div "3 1 4 3 Start 1 1 1 1 1" at bounding box center [749, 192] width 281 height 397
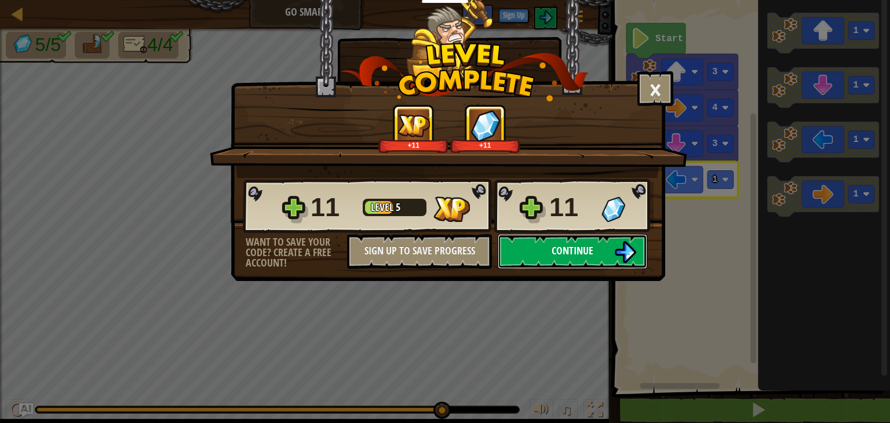
click at [595, 265] on button "Continue" at bounding box center [573, 251] width 150 height 35
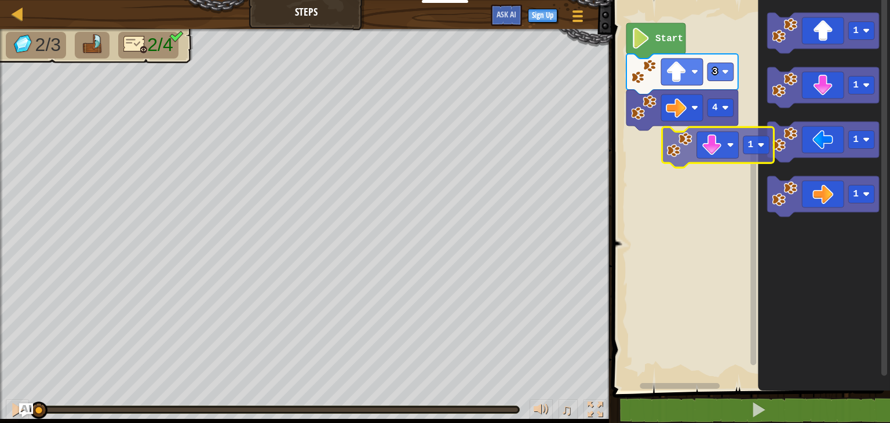
click at [686, 147] on div "4 3 Start 1 1 1 1 1" at bounding box center [749, 192] width 281 height 397
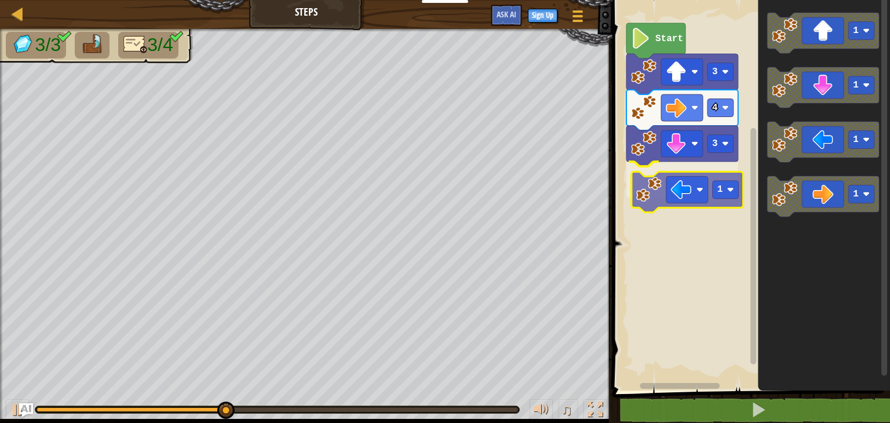
click at [678, 175] on div "Start 3 4 3 1 1 1 1 1 1" at bounding box center [749, 192] width 281 height 397
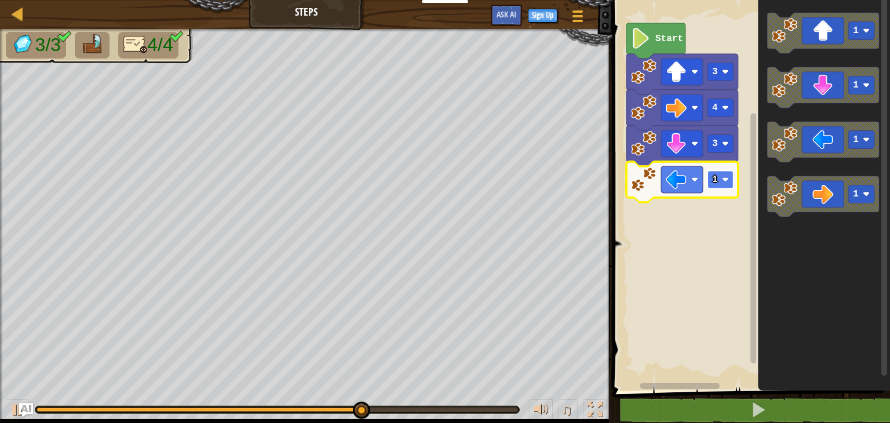
click at [726, 184] on rect "Blockly Workspace" at bounding box center [721, 180] width 26 height 18
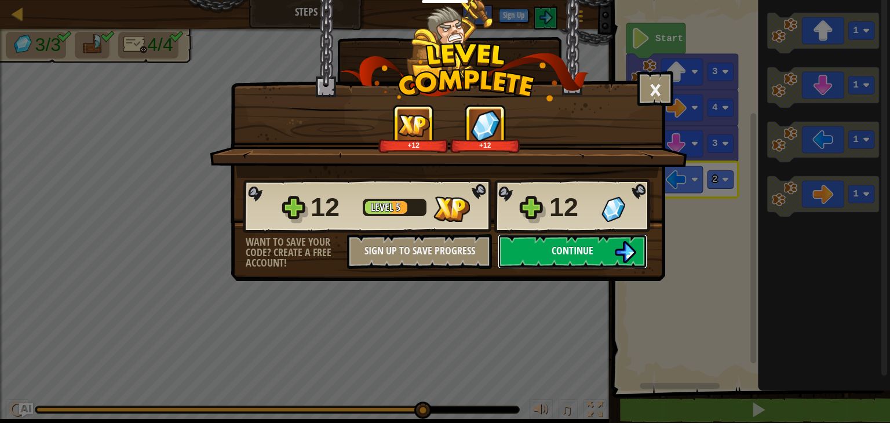
click at [605, 249] on button "Continue" at bounding box center [573, 251] width 150 height 35
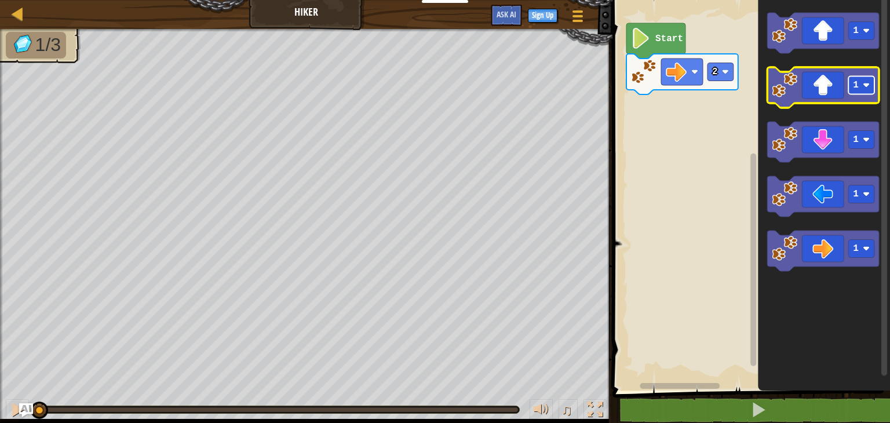
click at [867, 82] on image "Blockly Workspace" at bounding box center [866, 85] width 7 height 7
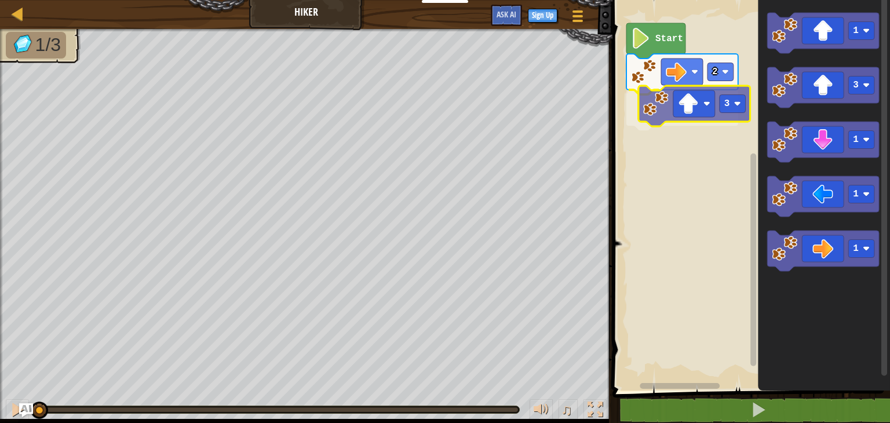
click at [703, 109] on div "2 3 Start 1 3 1 1 1 3" at bounding box center [749, 192] width 281 height 397
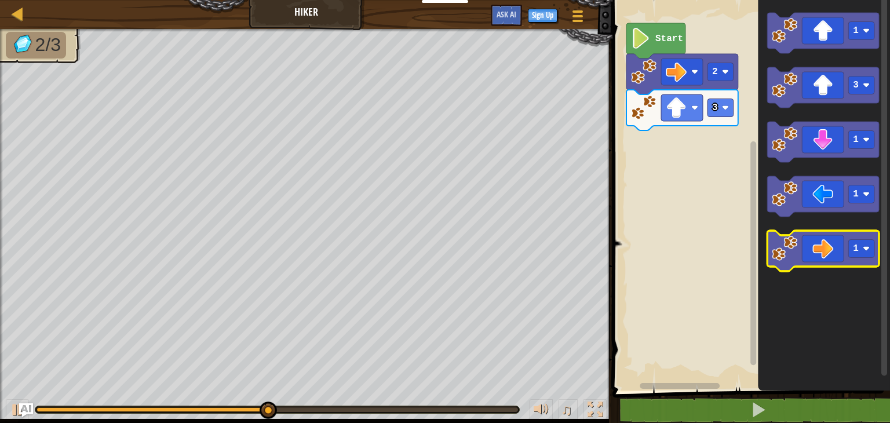
click at [867, 259] on icon "Blockly Workspace" at bounding box center [824, 251] width 112 height 41
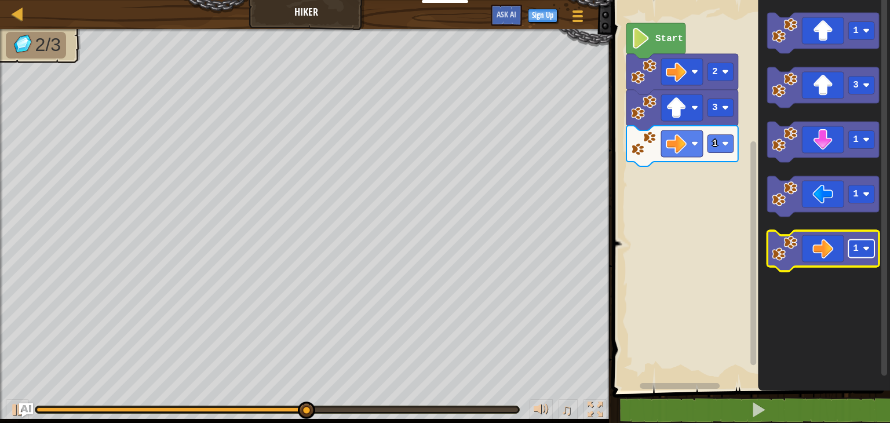
click at [863, 246] on image "Blockly Workspace" at bounding box center [866, 248] width 7 height 7
click at [823, 251] on icon "Blockly Workspace" at bounding box center [824, 251] width 112 height 41
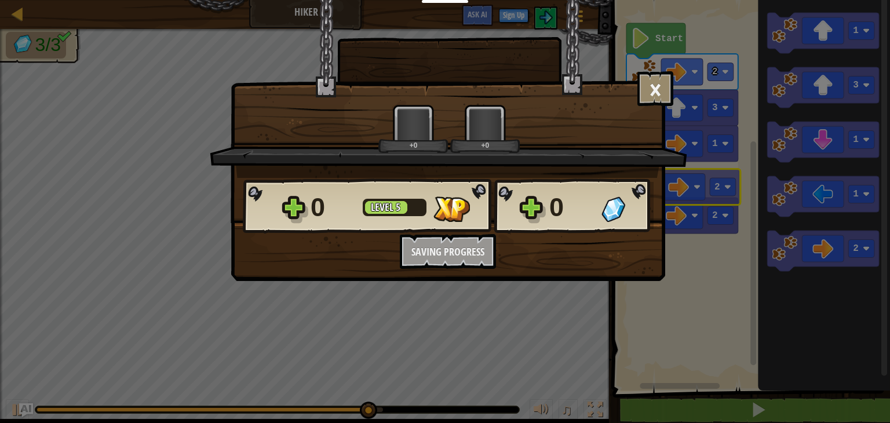
click at [684, 1] on body "Educators Create Free Account School & District Solutions Teacher Toolkit Previ…" at bounding box center [445, 0] width 890 height 1
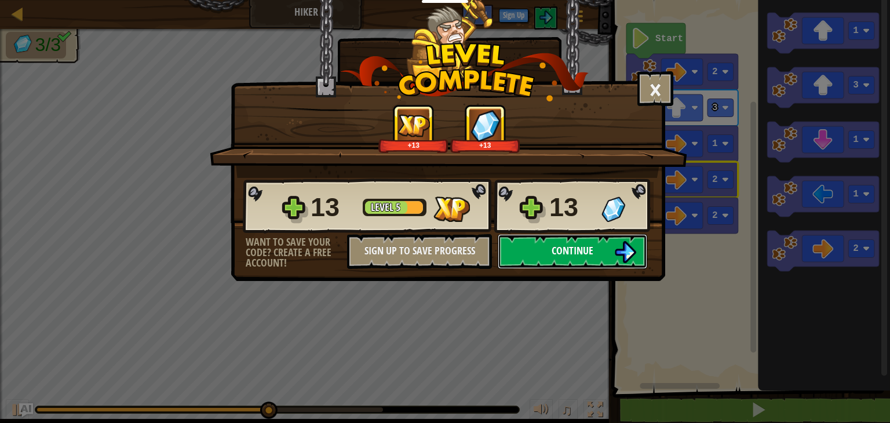
click at [594, 250] on button "Continue" at bounding box center [573, 251] width 150 height 35
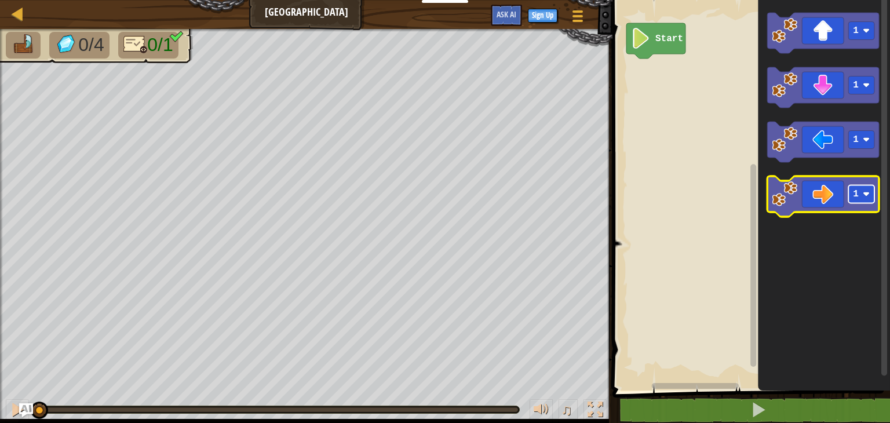
click at [864, 198] on rect "Blockly Workspace" at bounding box center [862, 195] width 26 height 18
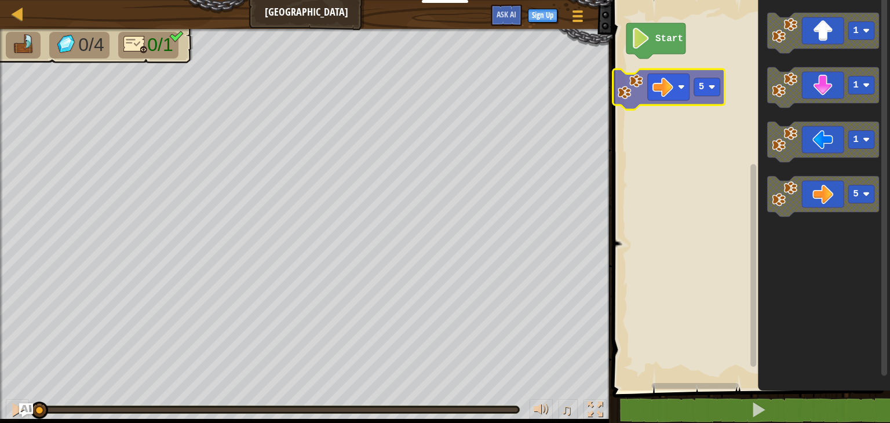
click at [682, 91] on div "Start 1 1 1 5 5" at bounding box center [749, 192] width 281 height 397
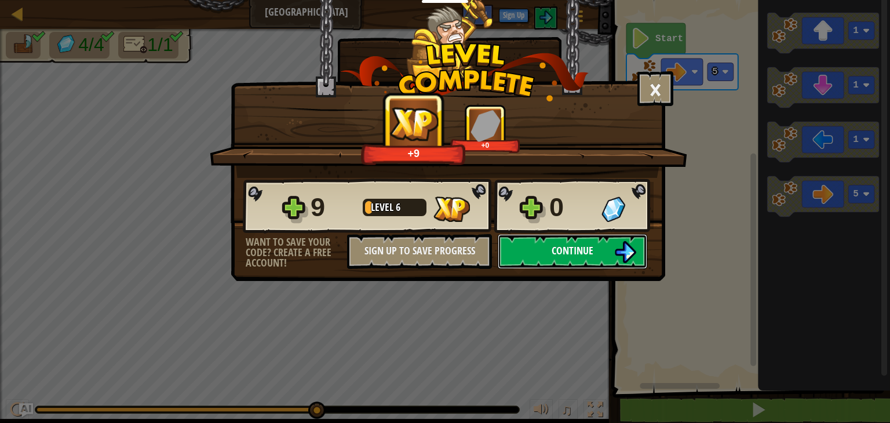
click at [590, 255] on span "Continue" at bounding box center [573, 250] width 42 height 14
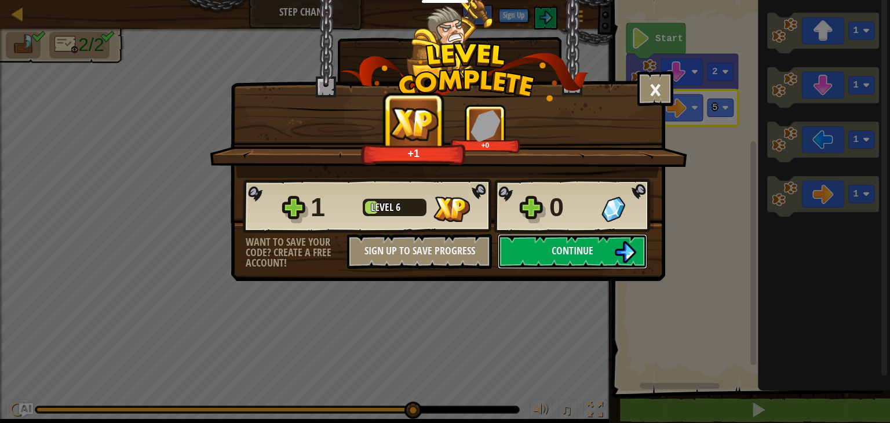
click at [547, 251] on button "Continue" at bounding box center [573, 251] width 150 height 35
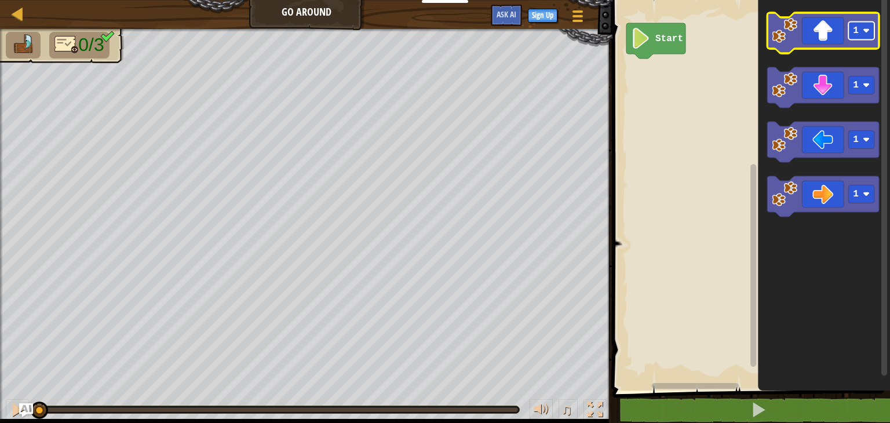
click at [870, 30] on rect "Blockly Workspace" at bounding box center [862, 31] width 26 height 18
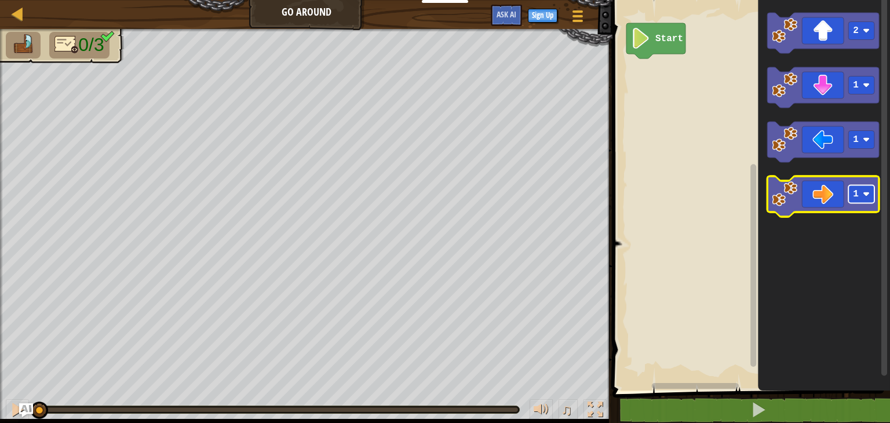
click at [868, 196] on image "Blockly Workspace" at bounding box center [866, 194] width 7 height 7
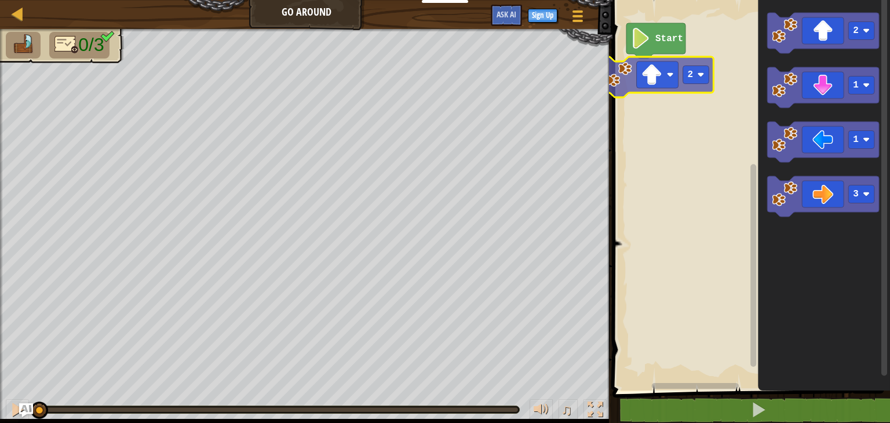
click at [666, 83] on div "Start 2 1 1 3 2" at bounding box center [749, 192] width 281 height 397
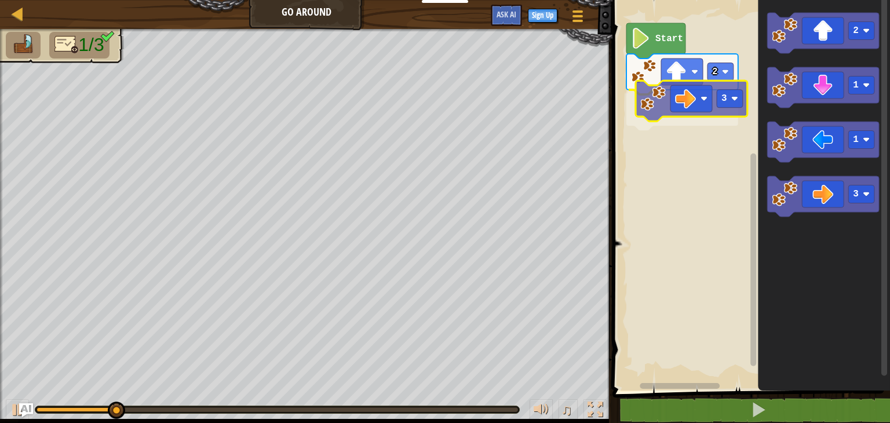
click at [679, 110] on div "2 3 Start 2 1 1 3 3" at bounding box center [749, 192] width 281 height 397
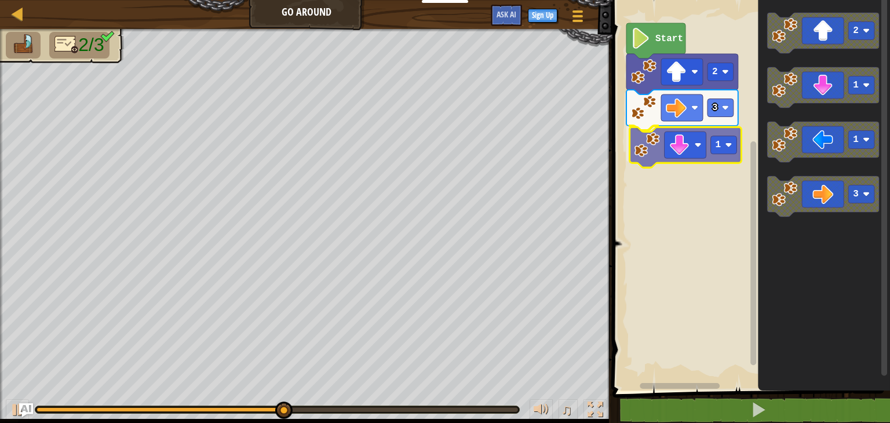
click at [723, 155] on div "2 3 1 Start 2 1 1 3 1" at bounding box center [749, 192] width 281 height 397
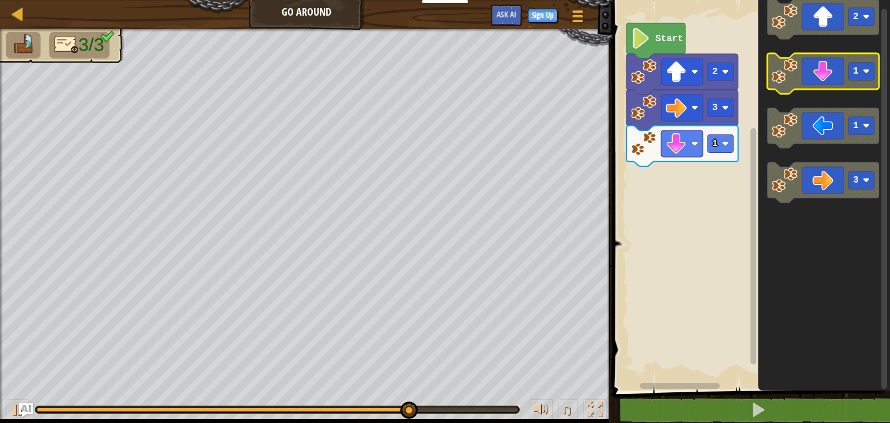
click at [802, 86] on g "2 1 1 3" at bounding box center [824, 101] width 112 height 204
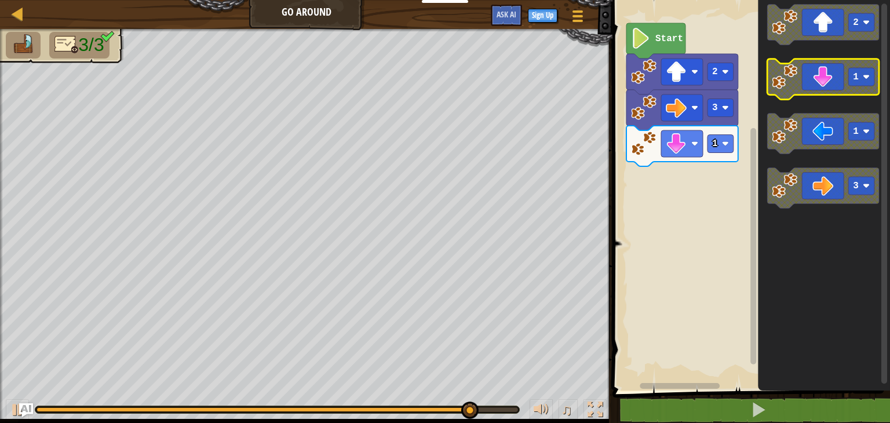
click at [793, 92] on icon "Blockly Workspace" at bounding box center [824, 79] width 112 height 41
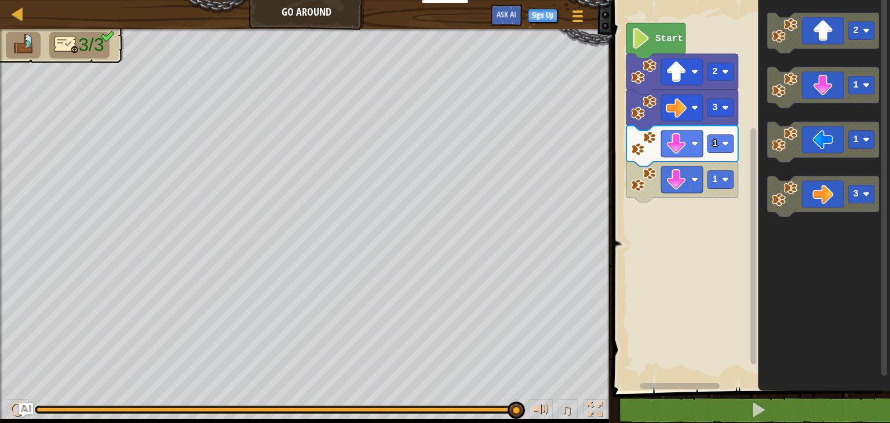
click at [757, 119] on div "2 3 1 1 Start 2 1 1 3" at bounding box center [749, 192] width 281 height 397
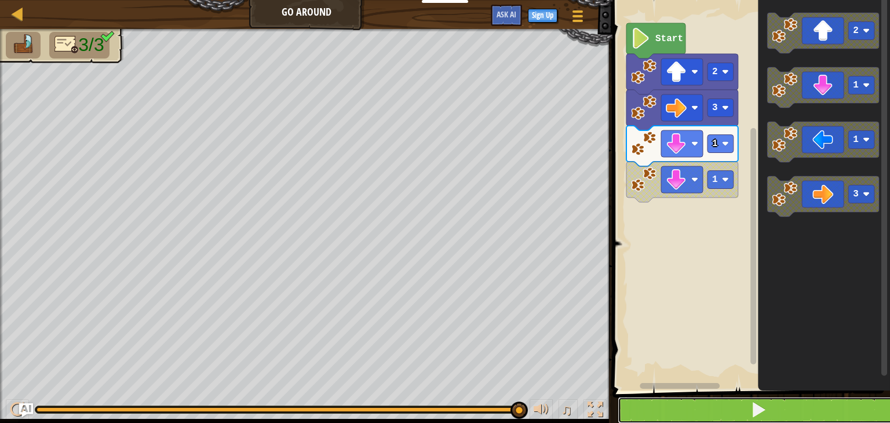
click at [730, 408] on button at bounding box center [758, 410] width 281 height 27
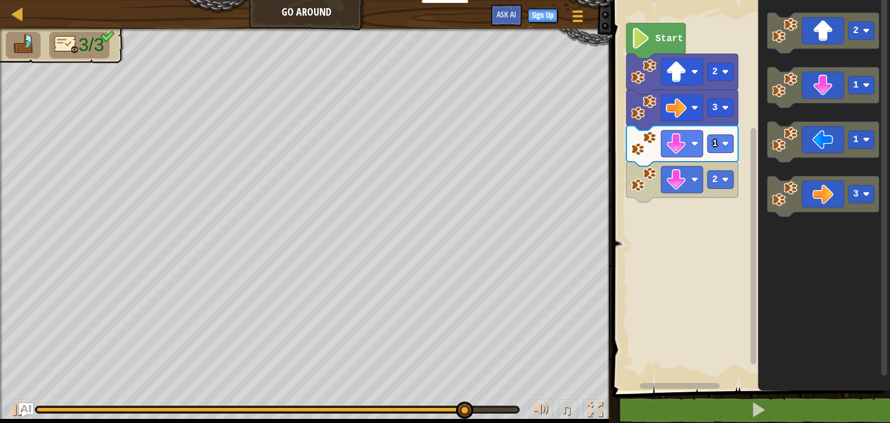
click at [810, 107] on g "2 1 1 3" at bounding box center [824, 115] width 112 height 204
click at [725, 141] on div "Start 2 3 1 2 2 1 1 3" at bounding box center [749, 192] width 281 height 397
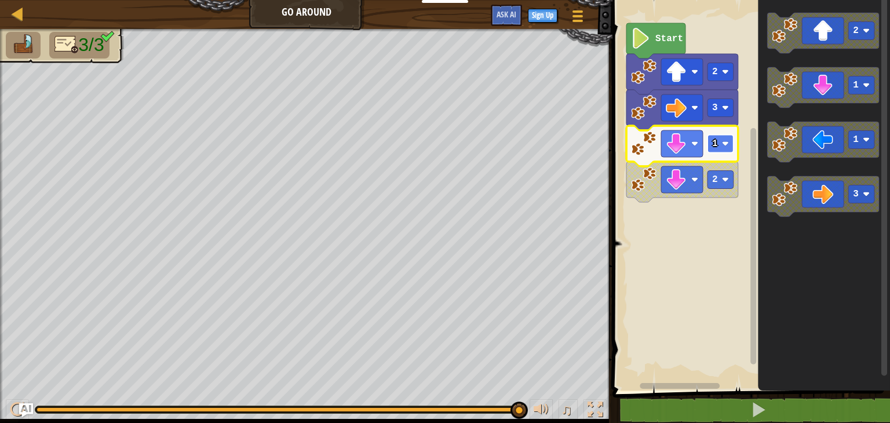
click at [725, 141] on image "Blockly Workspace" at bounding box center [725, 143] width 7 height 7
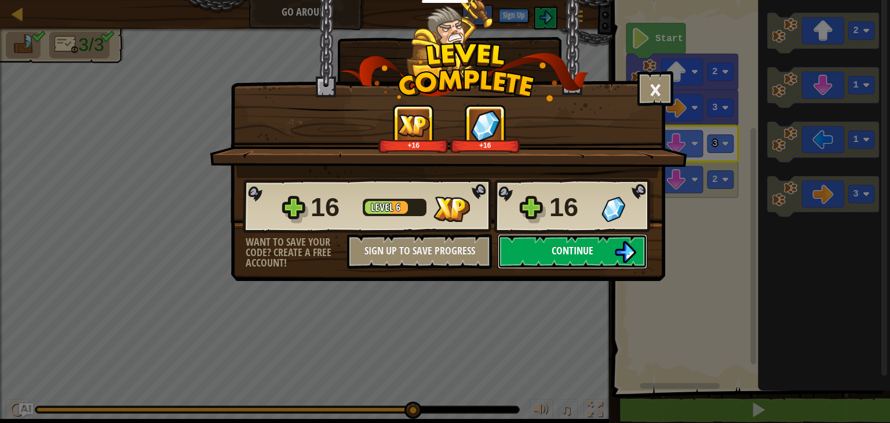
click at [601, 258] on button "Continue" at bounding box center [573, 251] width 150 height 35
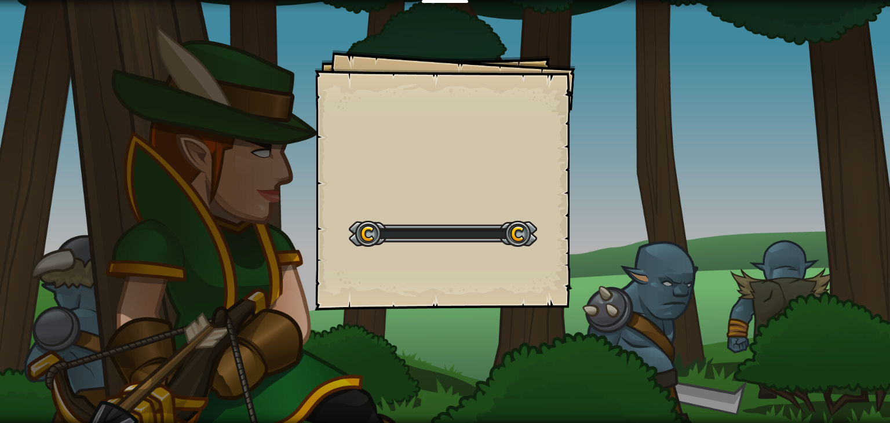
click at [601, 258] on div "Goals Start Level Error loading from server. Try refreshing the page. You'll ne…" at bounding box center [445, 211] width 890 height 423
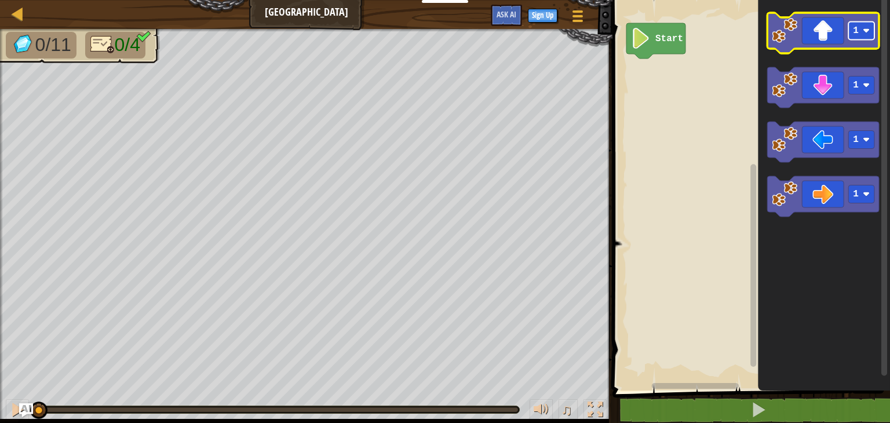
click at [874, 31] on rect "Blockly Workspace" at bounding box center [862, 31] width 26 height 18
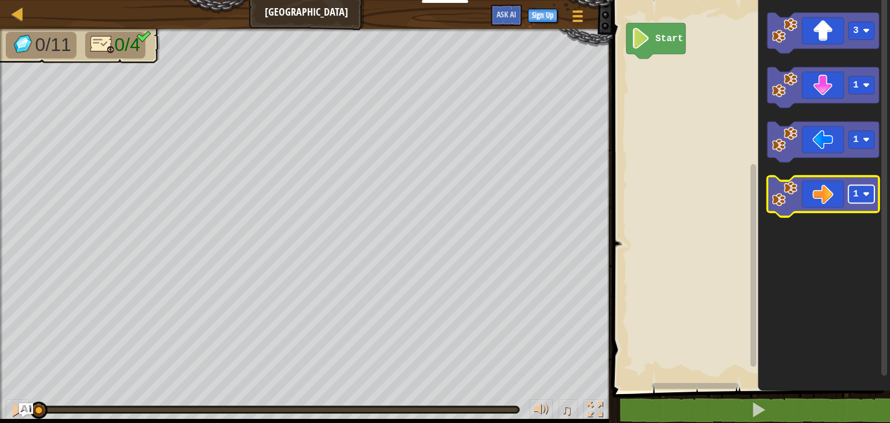
click at [868, 194] on image "Blockly Workspace" at bounding box center [866, 194] width 7 height 7
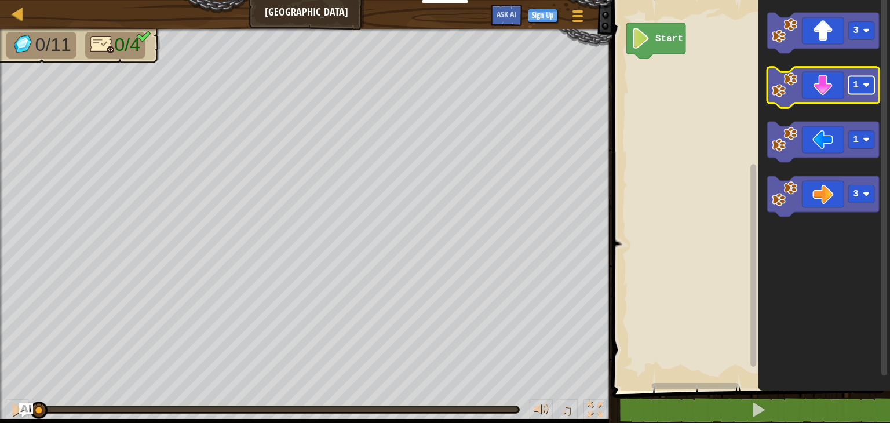
click at [865, 86] on image "Blockly Workspace" at bounding box center [866, 85] width 7 height 7
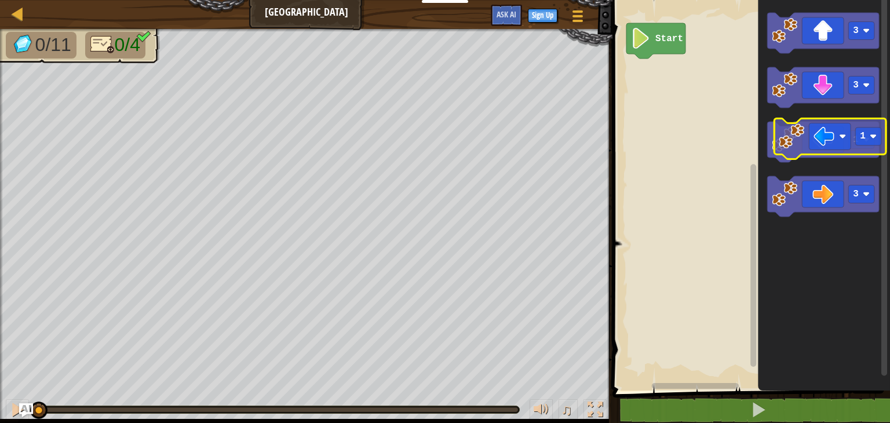
click at [868, 146] on rect "Blockly Workspace" at bounding box center [862, 140] width 26 height 18
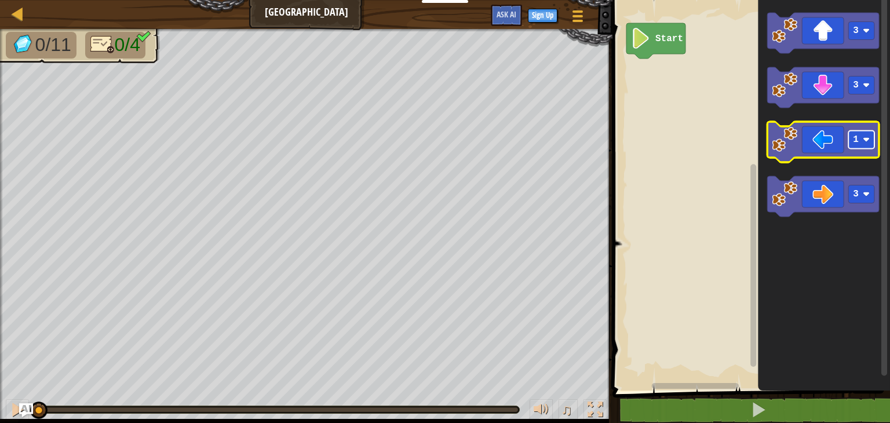
click at [869, 140] on image "Blockly Workspace" at bounding box center [866, 139] width 7 height 7
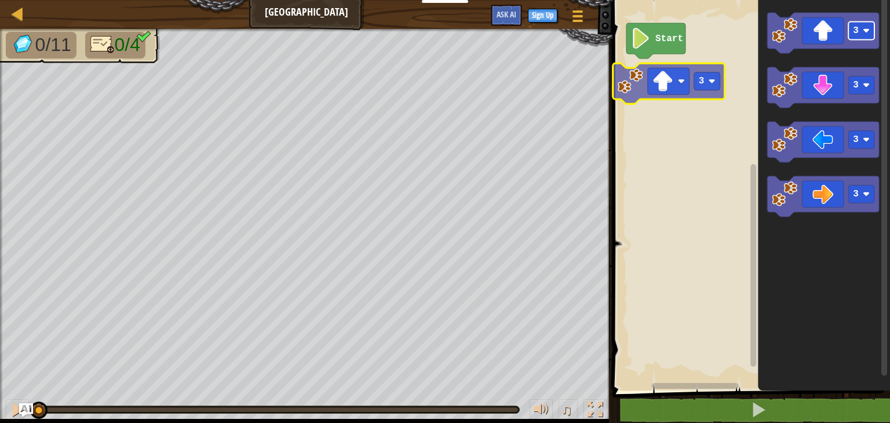
click at [715, 82] on div "Start 3 3 3 3 3" at bounding box center [749, 192] width 281 height 397
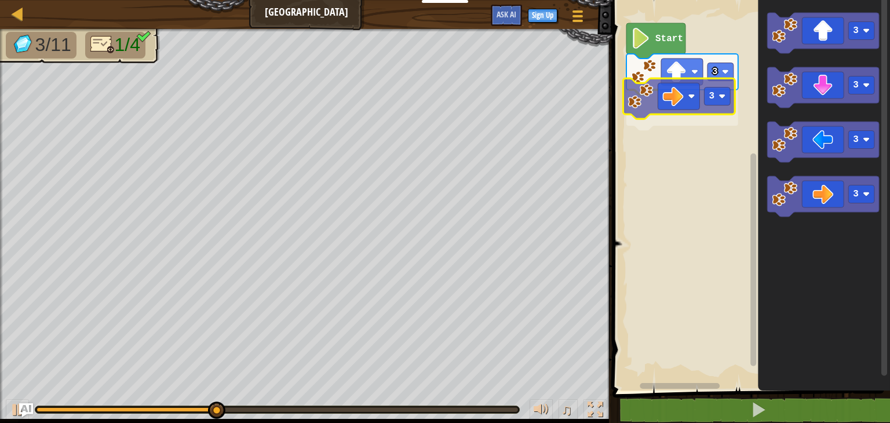
click at [675, 99] on div "Start 3 3 3 3 3 3 3" at bounding box center [749, 192] width 281 height 397
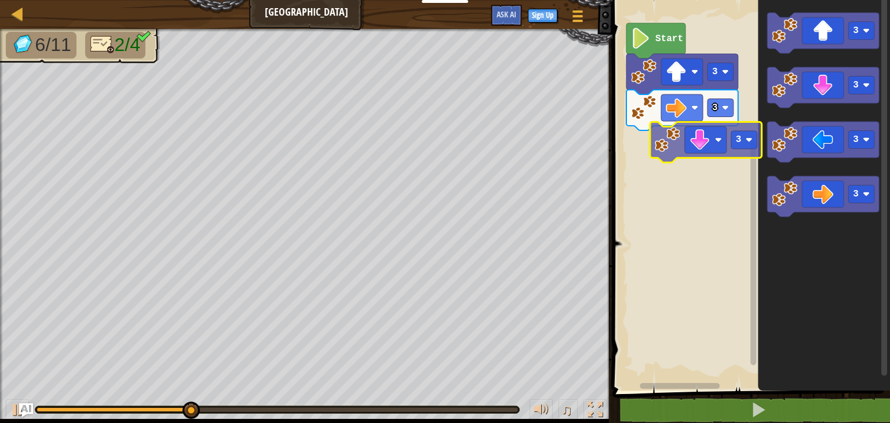
click at [661, 147] on div "Start 3 3 3 3 3 3 3" at bounding box center [749, 192] width 281 height 397
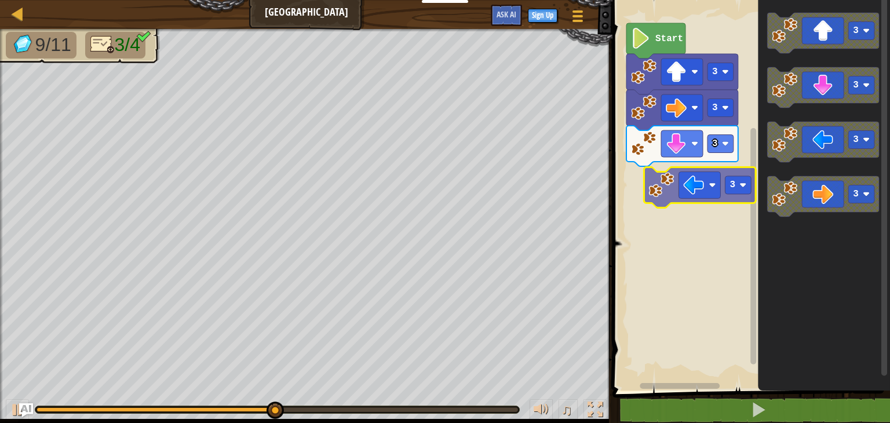
click at [649, 177] on div "Start 3 3 3 3 3 3 3 3" at bounding box center [749, 192] width 281 height 397
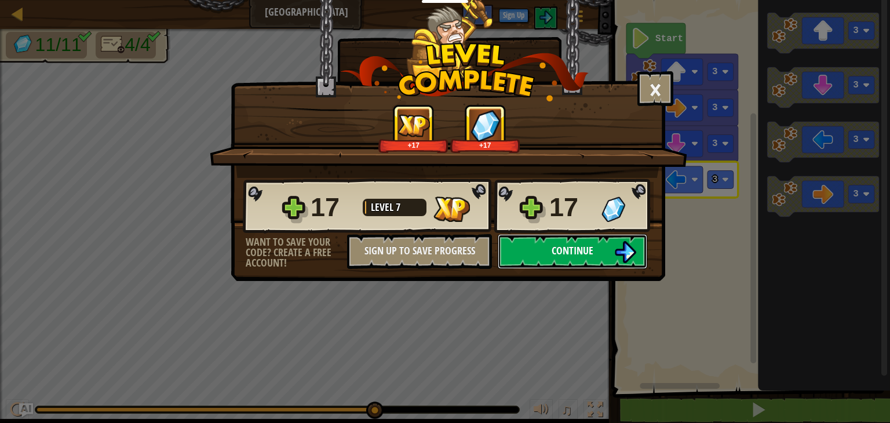
click at [595, 245] on button "Continue" at bounding box center [573, 251] width 150 height 35
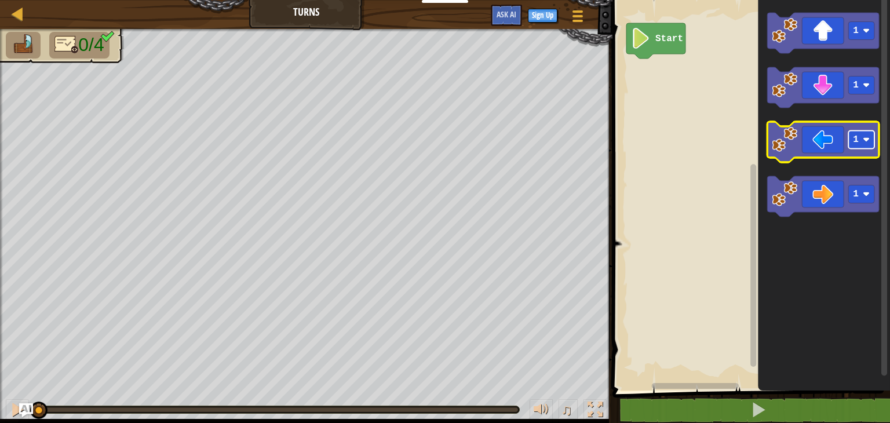
click at [865, 137] on image "Blockly Workspace" at bounding box center [866, 139] width 7 height 7
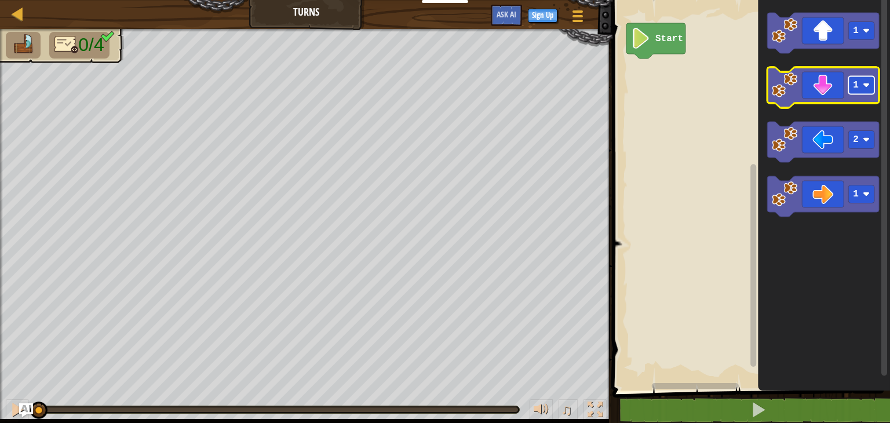
click at [870, 92] on rect "Blockly Workspace" at bounding box center [862, 86] width 26 height 18
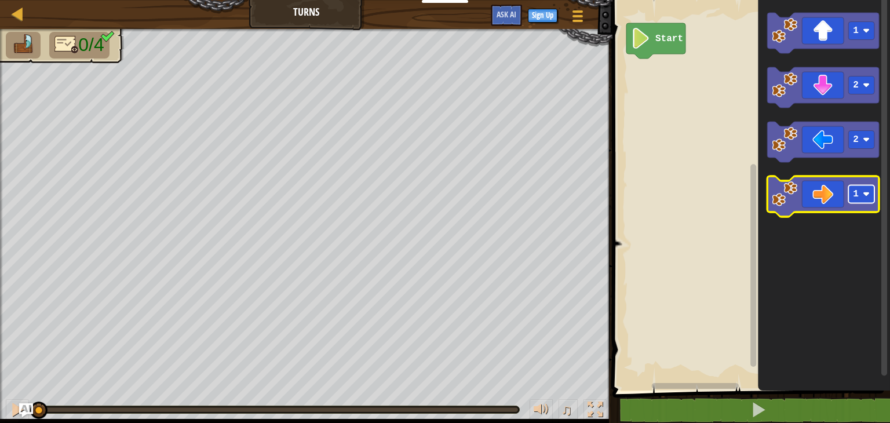
click at [870, 193] on image "Blockly Workspace" at bounding box center [866, 194] width 7 height 7
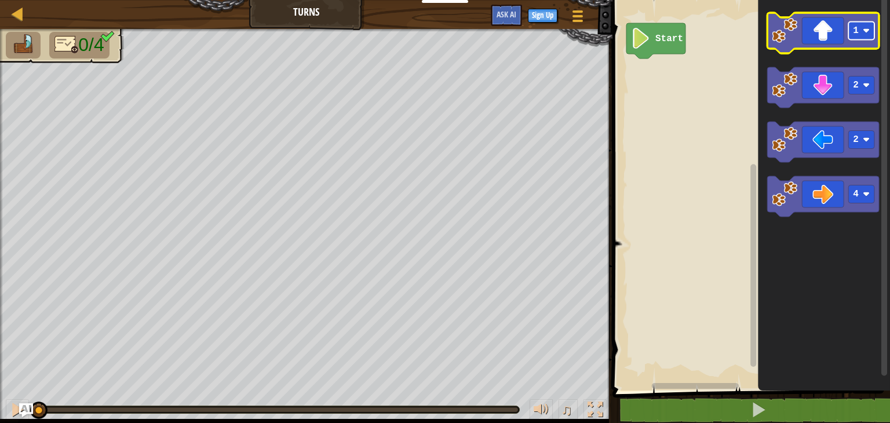
click at [871, 35] on rect "Blockly Workspace" at bounding box center [862, 31] width 26 height 18
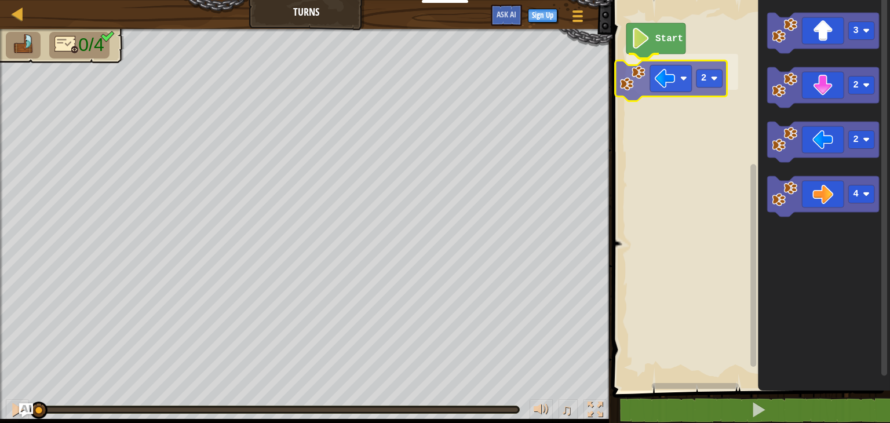
click at [690, 86] on div "Start 2 3 2 2 4 2" at bounding box center [749, 192] width 281 height 397
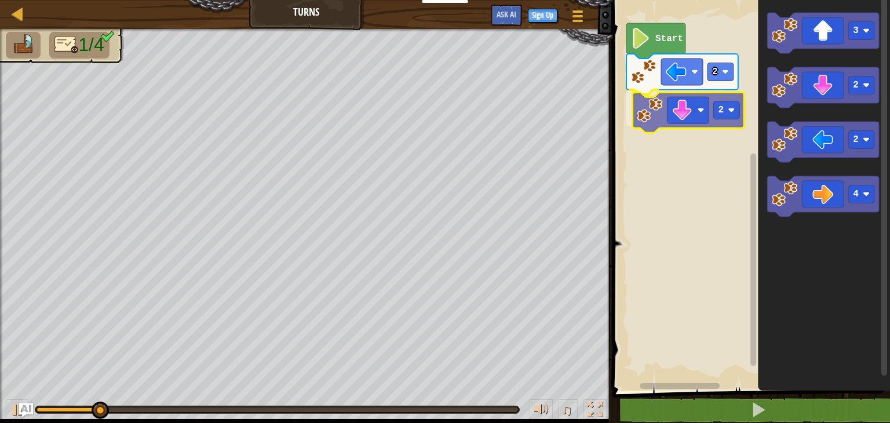
click at [663, 117] on div "2 2 Start 3 2 2 4 2" at bounding box center [749, 192] width 281 height 397
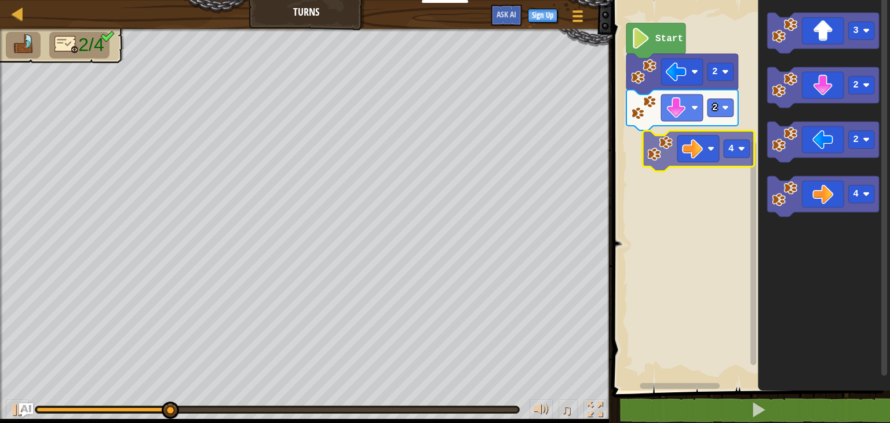
click at [689, 156] on div "2 2 Start 3 2 2 4 4" at bounding box center [749, 192] width 281 height 397
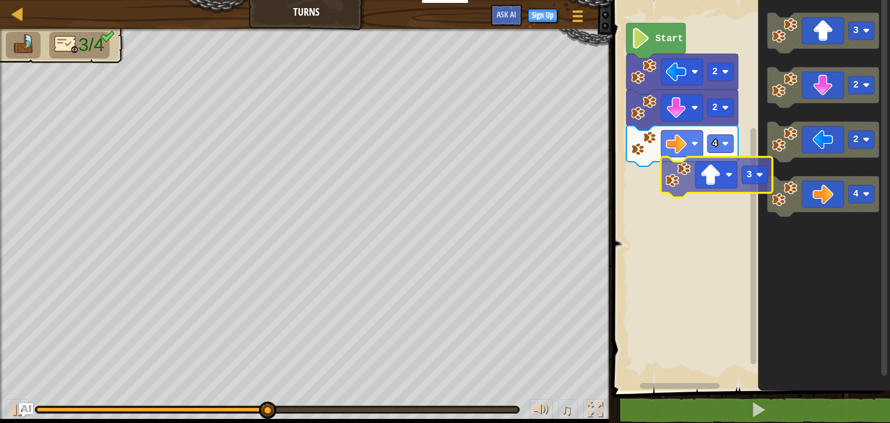
click at [710, 170] on div "2 2 4 Start 3 2 2 4 3" at bounding box center [749, 192] width 281 height 397
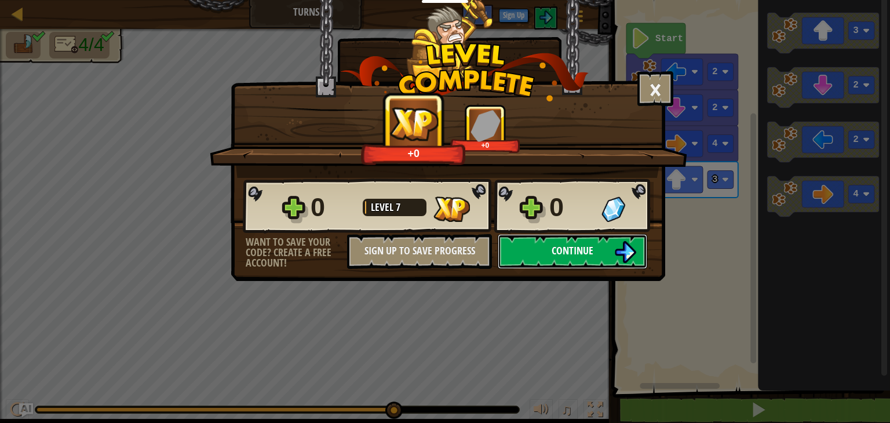
click at [550, 253] on button "Continue" at bounding box center [573, 251] width 150 height 35
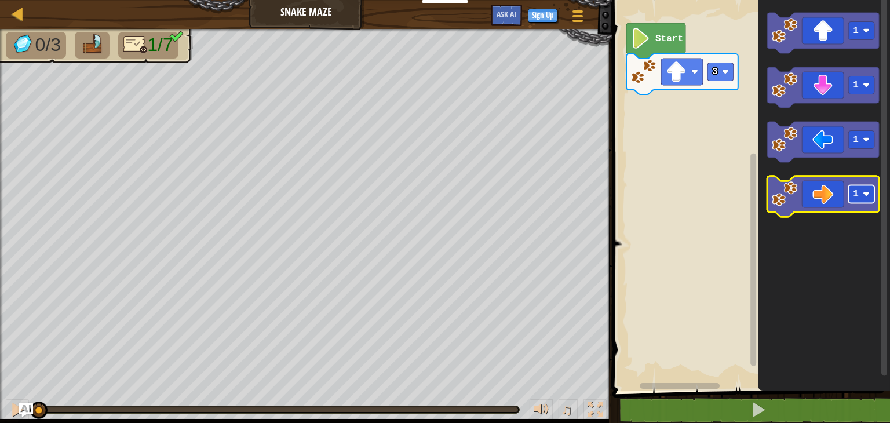
click at [867, 191] on image "Blockly Workspace" at bounding box center [866, 194] width 7 height 7
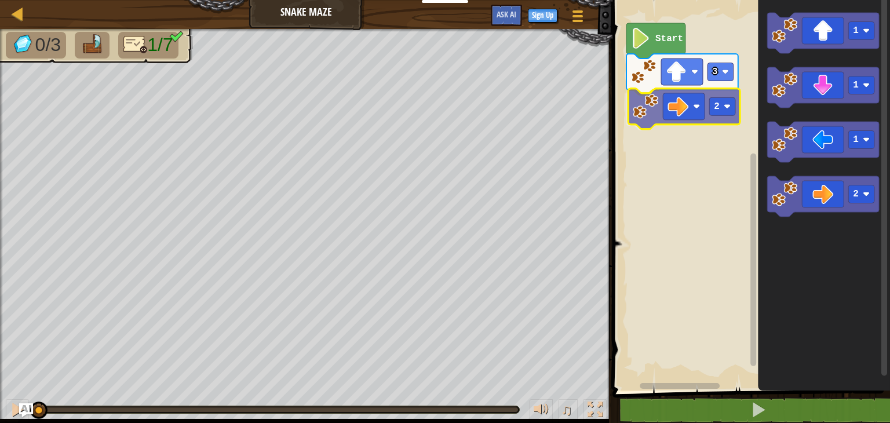
click at [685, 100] on div "3 2 Start 1 1 1 2 2" at bounding box center [749, 192] width 281 height 397
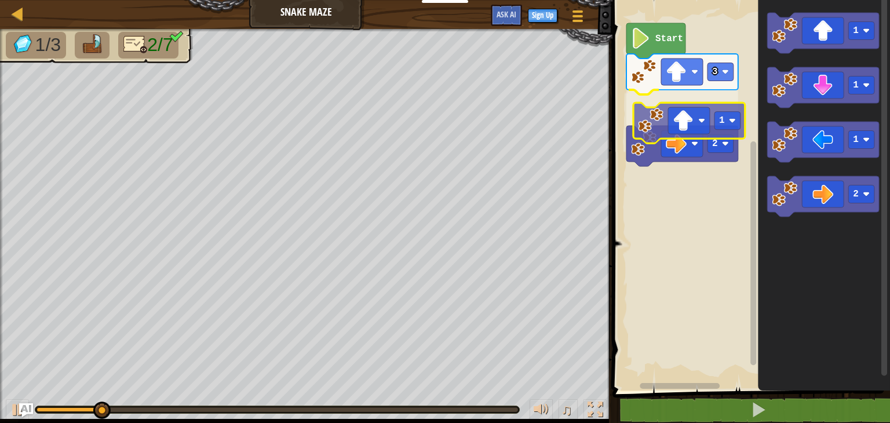
click at [707, 143] on div "3 1 2 Start 1 1 1 2 1" at bounding box center [749, 192] width 281 height 397
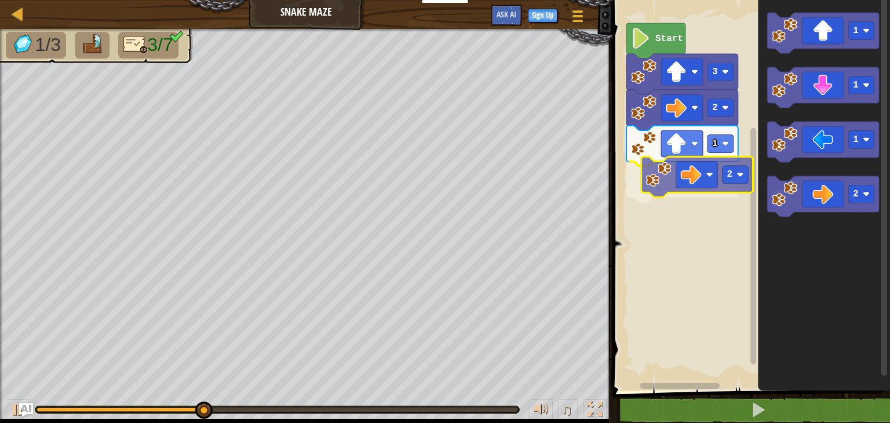
click at [710, 190] on div "1 2 2 3 Start 1 1 1 2 2" at bounding box center [749, 192] width 281 height 397
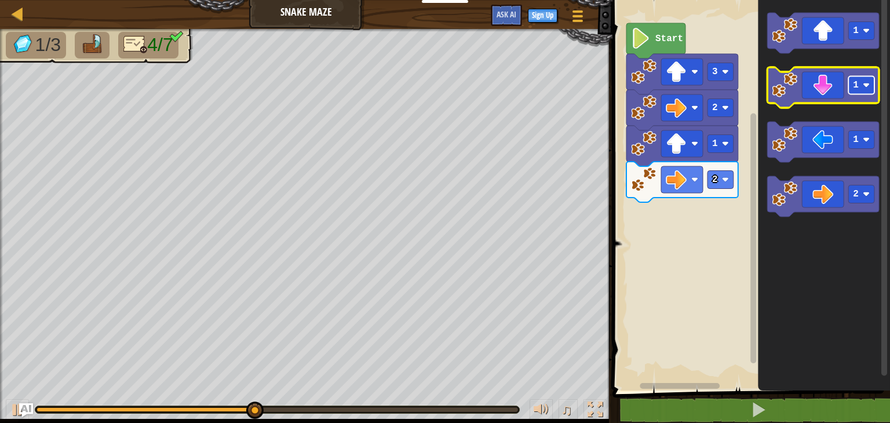
click at [857, 89] on text "1" at bounding box center [856, 85] width 6 height 10
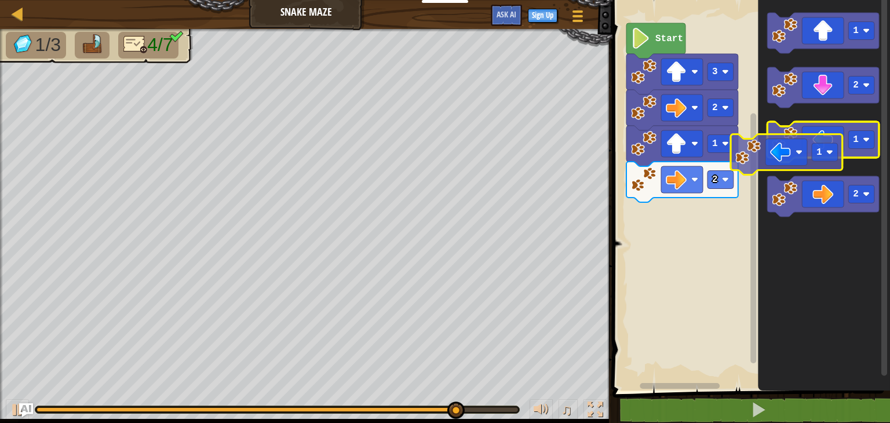
click at [798, 152] on icon "Blockly Workspace" at bounding box center [824, 142] width 112 height 41
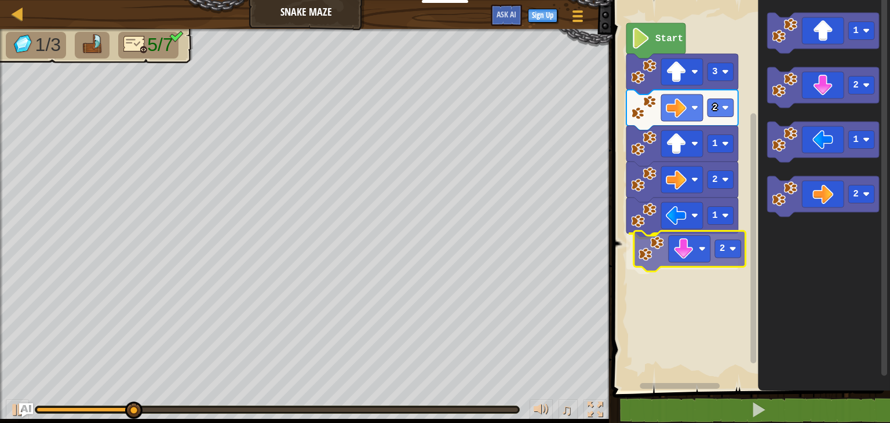
click at [700, 253] on div "1 2 1 2 2 3 Start 1 2 1 2 2" at bounding box center [749, 192] width 281 height 397
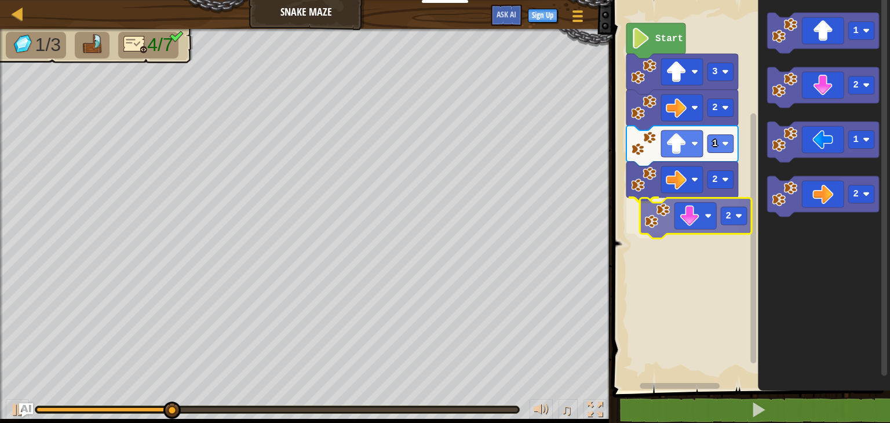
click at [703, 220] on div "1 2 2 2 3 Start 1 2 1 2 2" at bounding box center [749, 192] width 281 height 397
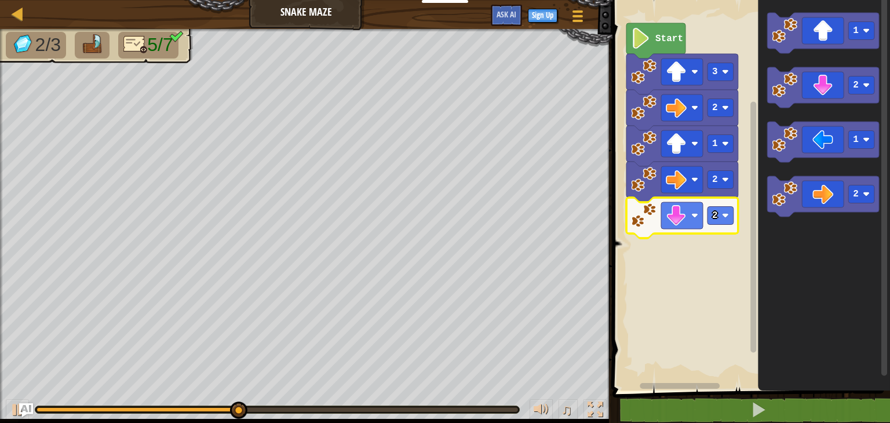
click at [825, 234] on icon "Blockly Workspace" at bounding box center [824, 192] width 132 height 397
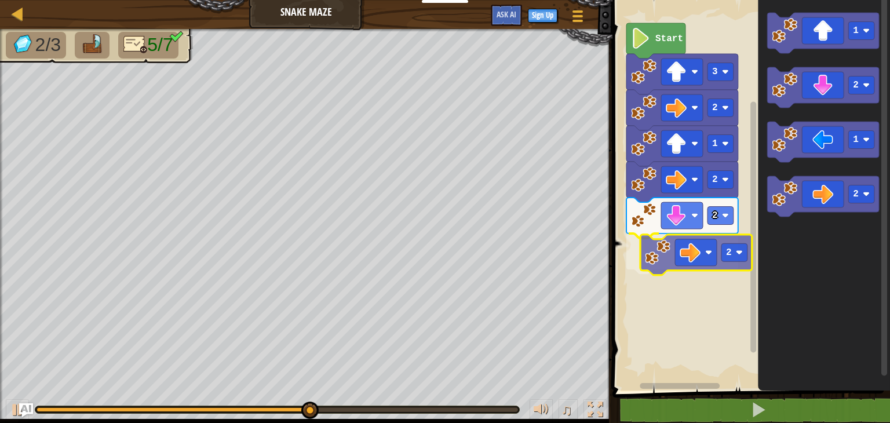
click at [719, 259] on div "Start 3 2 1 2 2 2 1 2 1 2 2" at bounding box center [749, 192] width 281 height 397
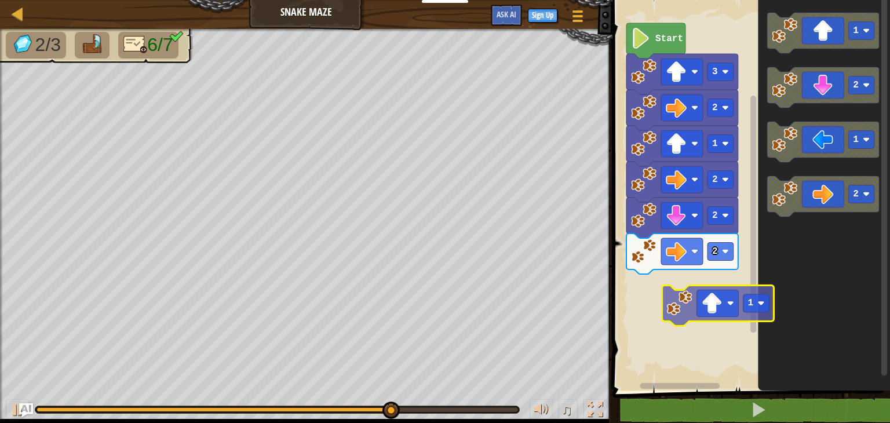
click at [688, 302] on div "Start 3 2 1 2 2 2 1 2 1 2 1" at bounding box center [749, 192] width 281 height 397
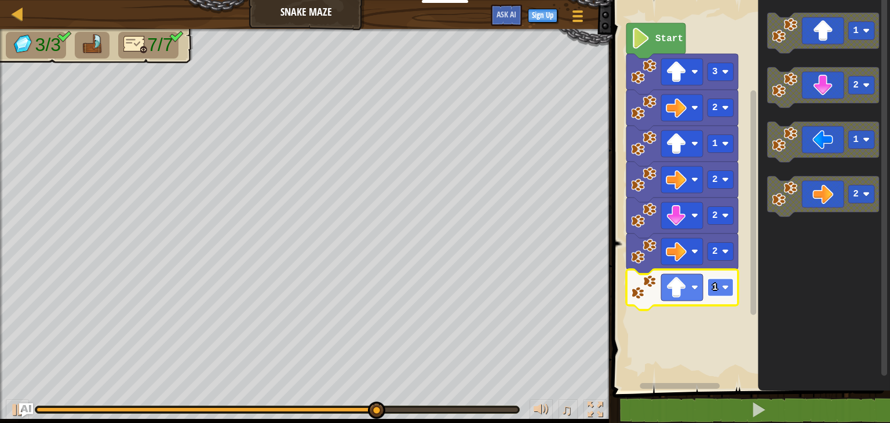
click at [730, 292] on rect "Blockly Workspace" at bounding box center [721, 288] width 26 height 18
click at [721, 293] on rect "Blockly Workspace" at bounding box center [721, 288] width 26 height 18
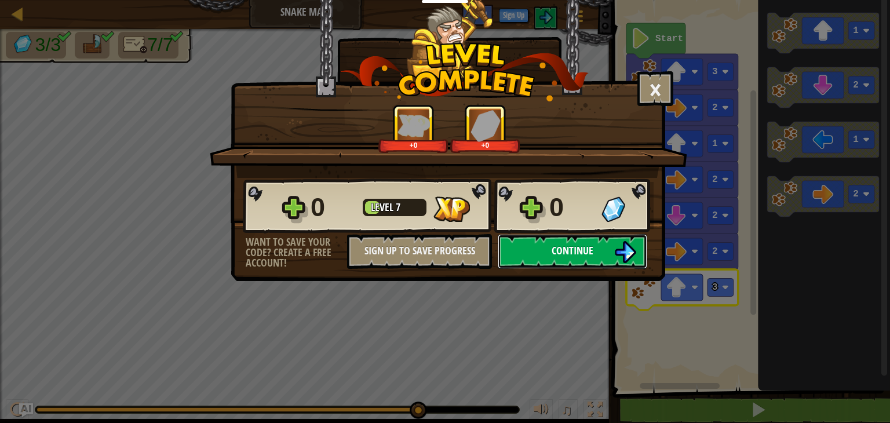
click at [590, 241] on button "Continue" at bounding box center [573, 251] width 150 height 35
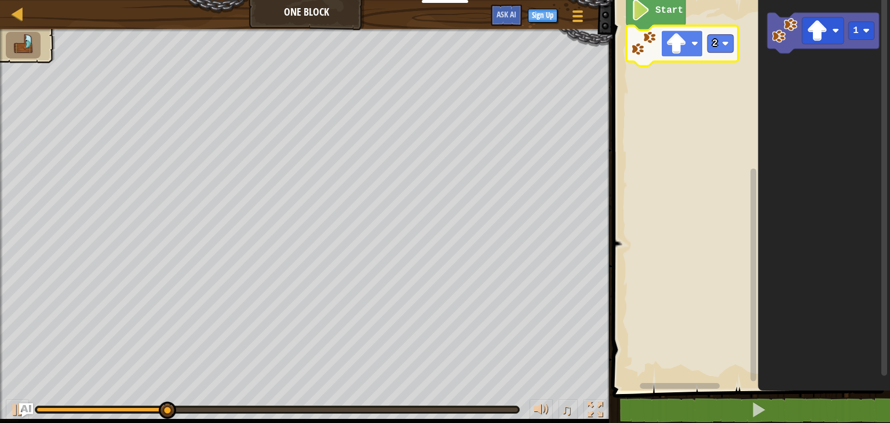
click at [683, 54] on rect "Blockly Workspace" at bounding box center [682, 43] width 42 height 27
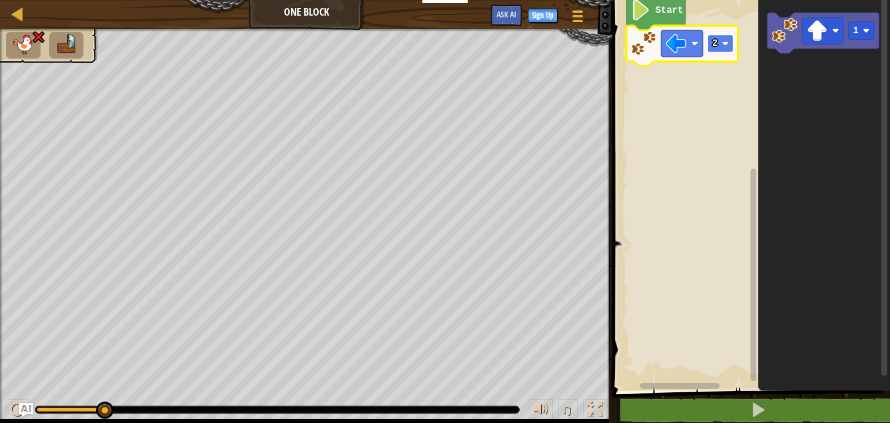
click at [722, 43] on rect "Blockly Workspace" at bounding box center [721, 44] width 26 height 18
click at [729, 42] on image "Blockly Workspace" at bounding box center [725, 43] width 7 height 7
click at [730, 190] on rect "Blockly Workspace" at bounding box center [749, 192] width 281 height 397
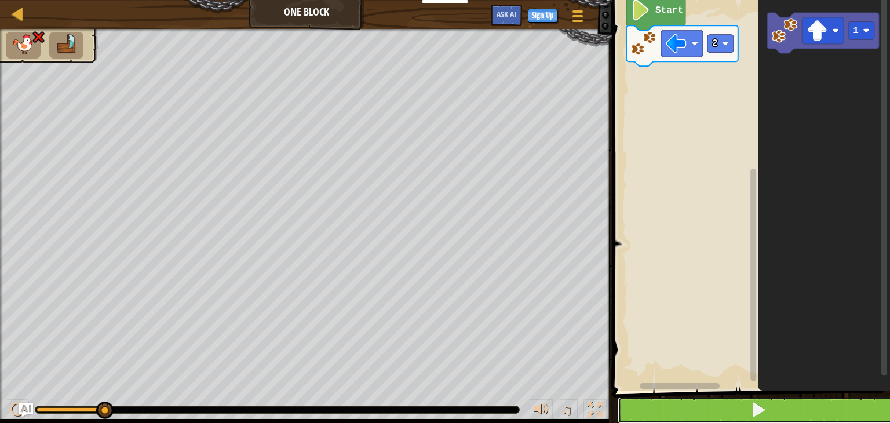
click at [741, 405] on button at bounding box center [758, 410] width 281 height 27
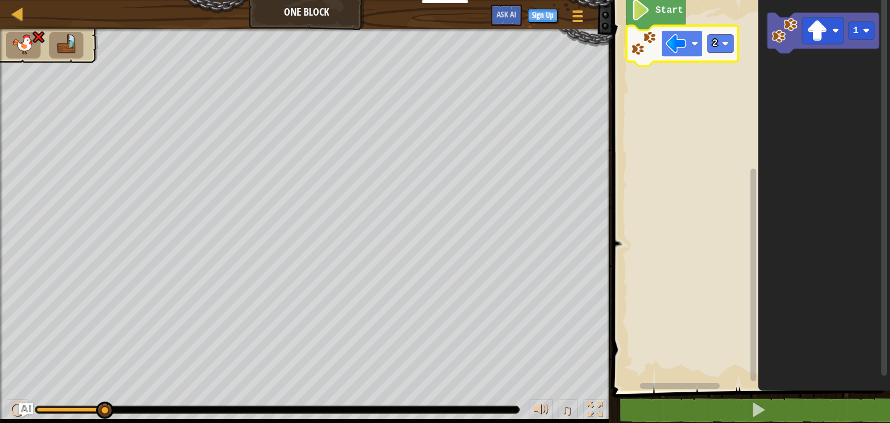
click at [686, 38] on image "Blockly Workspace" at bounding box center [676, 43] width 21 height 21
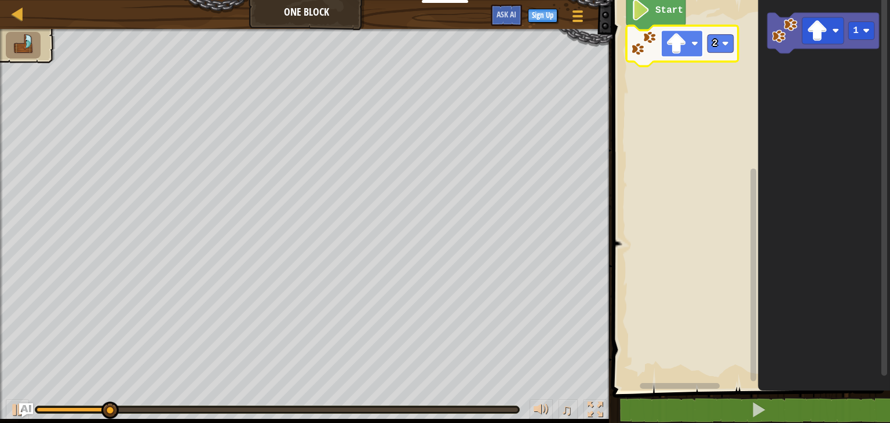
click at [679, 49] on image "Blockly Workspace" at bounding box center [676, 43] width 21 height 21
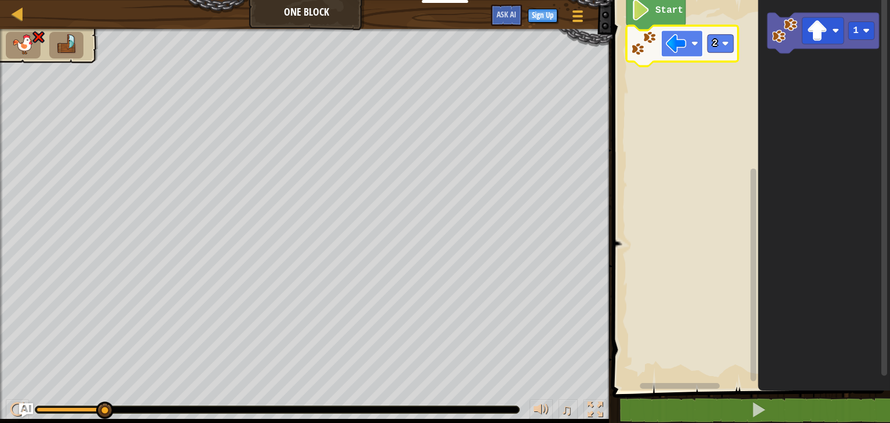
click at [695, 43] on image "Blockly Workspace" at bounding box center [695, 43] width 7 height 7
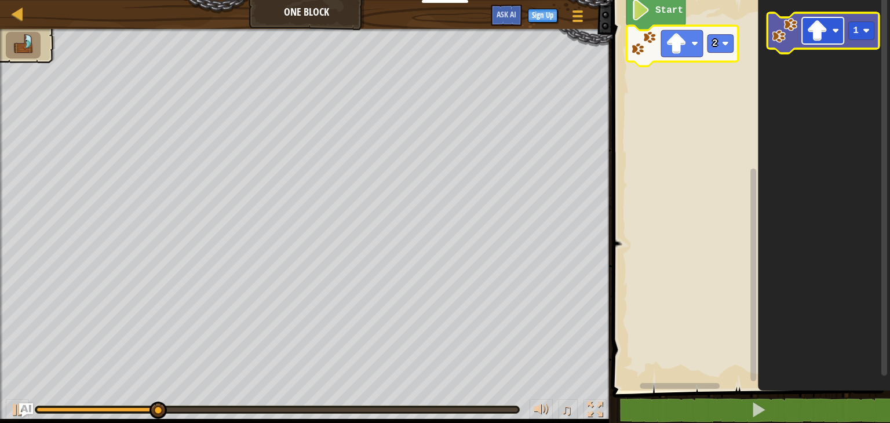
click at [830, 42] on rect "Blockly Workspace" at bounding box center [823, 30] width 42 height 27
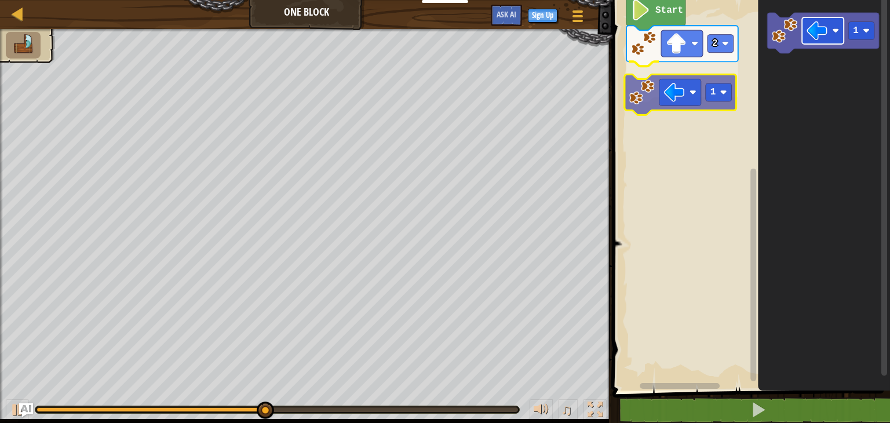
click at [698, 79] on div "Start 2 1 1 1" at bounding box center [749, 192] width 281 height 397
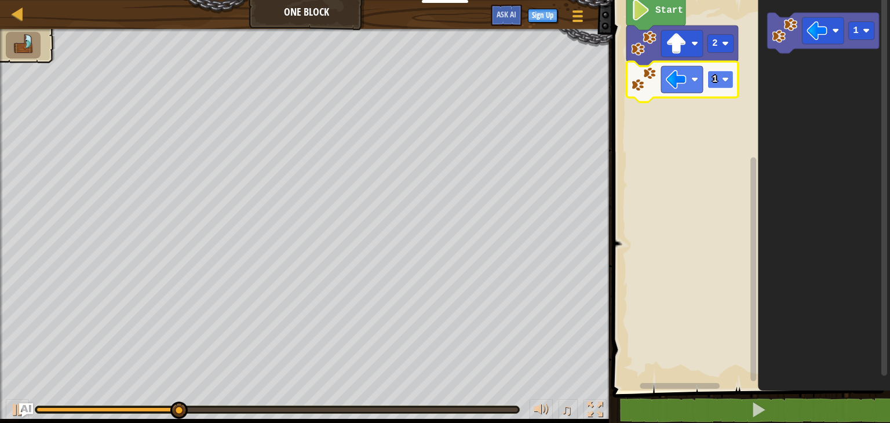
click at [722, 75] on rect "Blockly Workspace" at bounding box center [721, 80] width 26 height 18
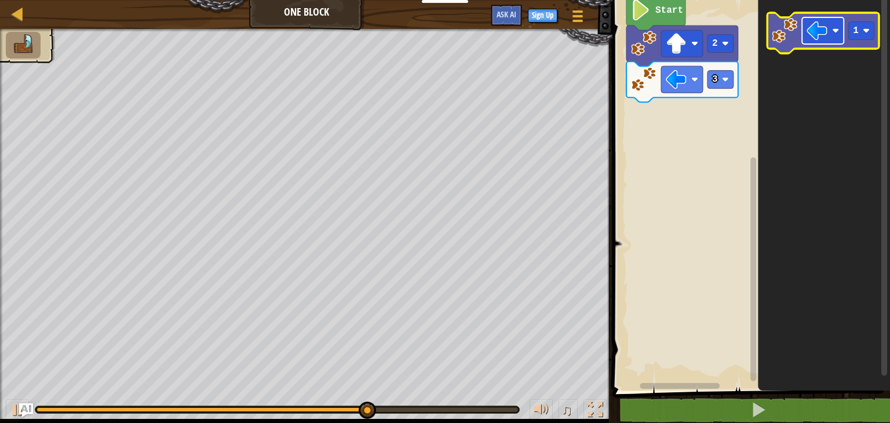
click at [827, 32] on image "Blockly Workspace" at bounding box center [817, 30] width 21 height 21
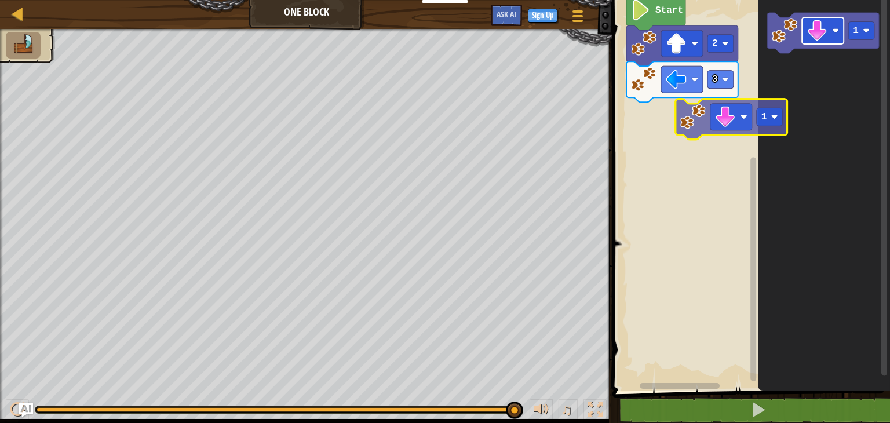
click at [697, 120] on div "Start 2 3 1 1" at bounding box center [749, 192] width 281 height 397
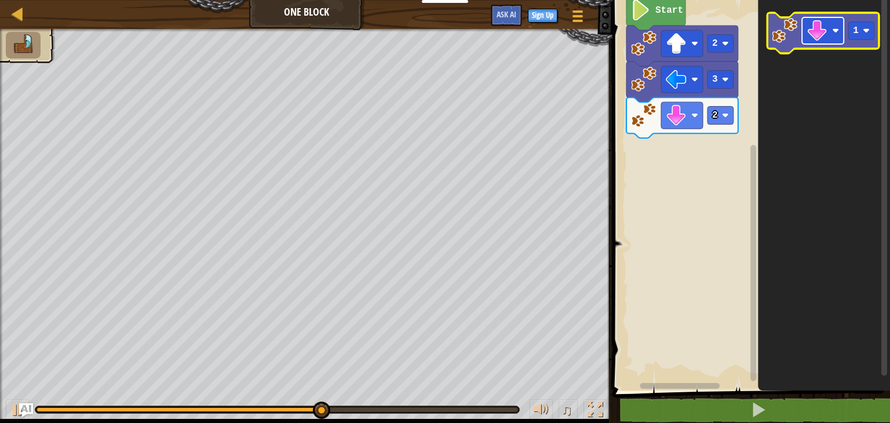
click at [830, 43] on rect "Blockly Workspace" at bounding box center [823, 30] width 42 height 27
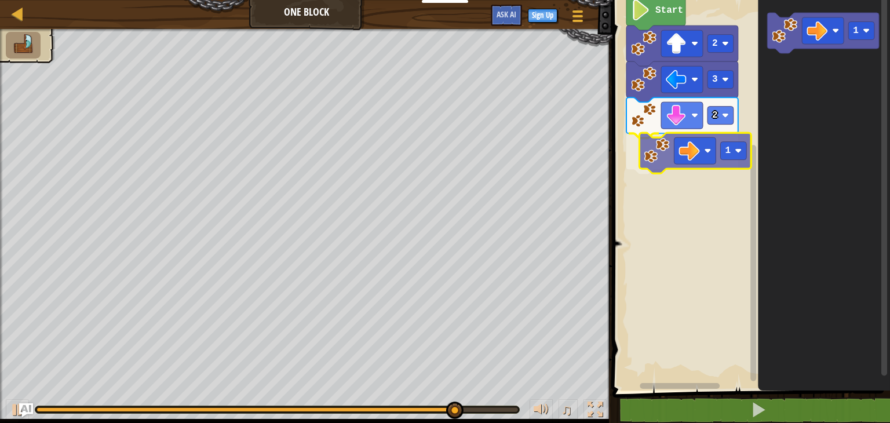
click at [671, 155] on div "Start 2 3 2 1 1 1" at bounding box center [749, 192] width 281 height 397
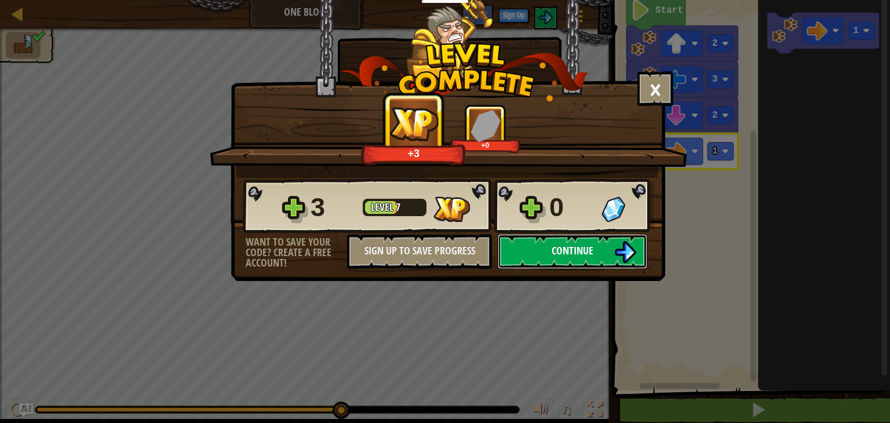
click at [561, 239] on button "Continue" at bounding box center [573, 251] width 150 height 35
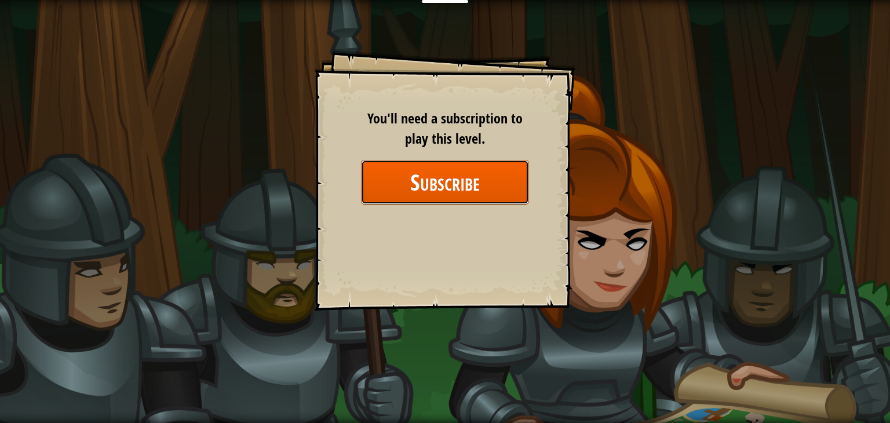
click at [480, 195] on button "Subscribe" at bounding box center [445, 182] width 168 height 45
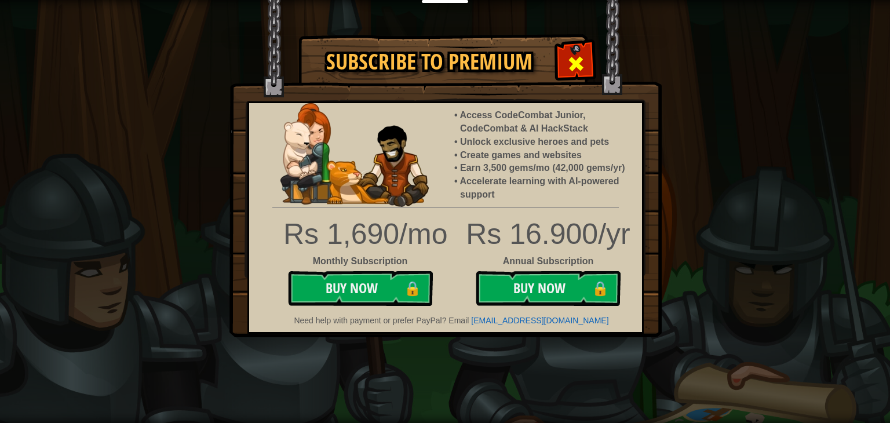
click at [573, 66] on span at bounding box center [576, 63] width 19 height 19
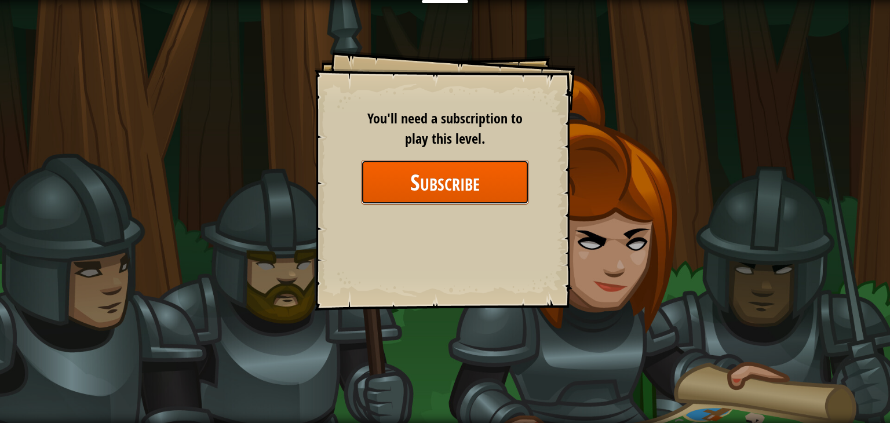
click at [403, 186] on button "Subscribe" at bounding box center [445, 182] width 168 height 45
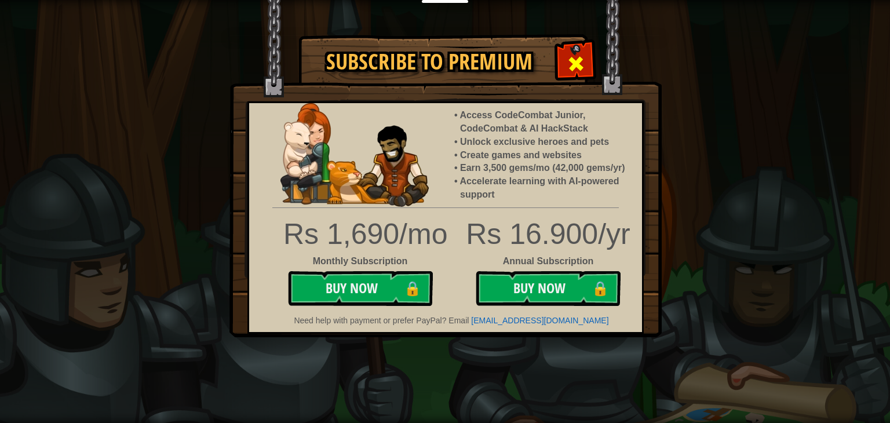
click at [570, 59] on span at bounding box center [576, 63] width 19 height 19
